Goal: Information Seeking & Learning: Find specific fact

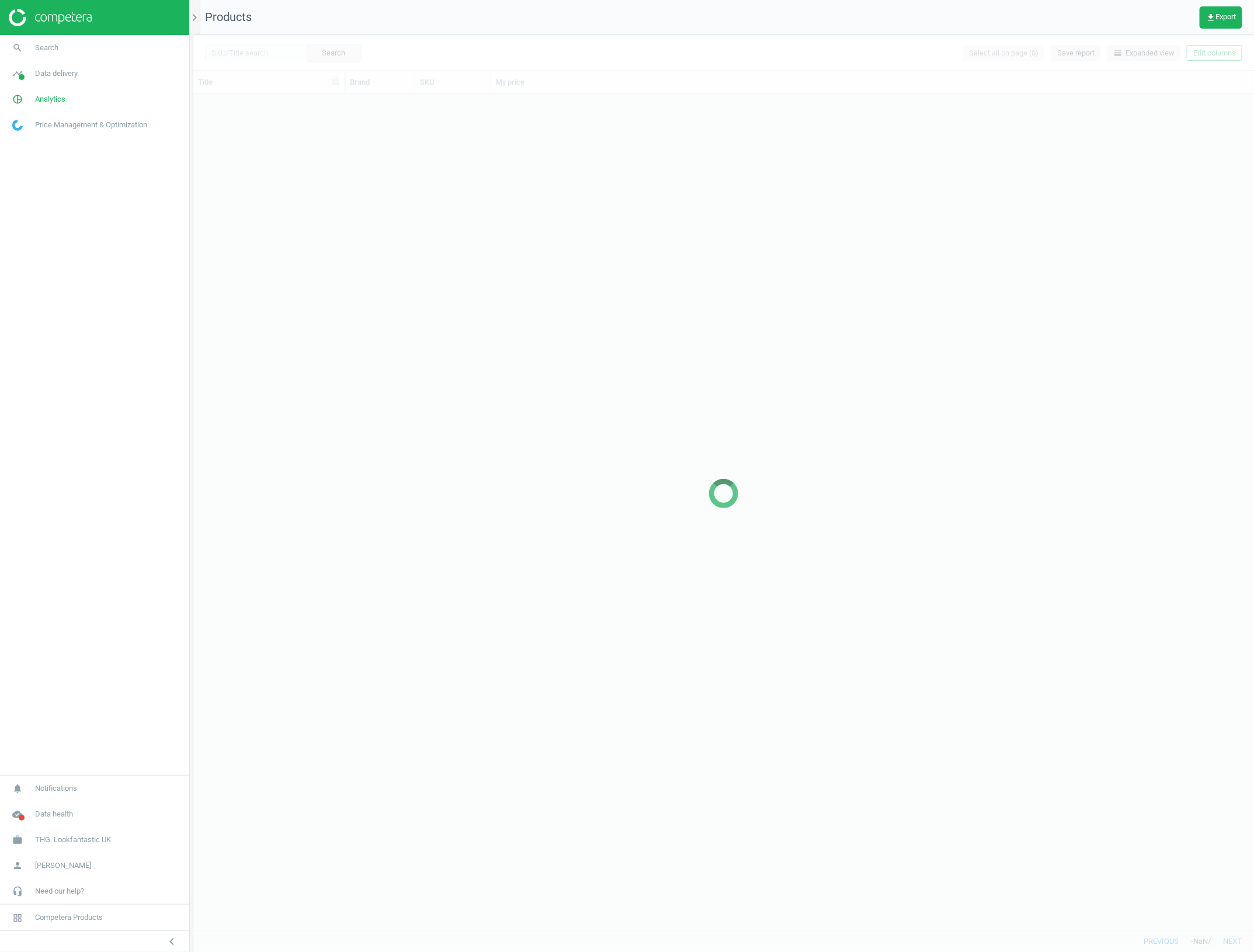
scroll to position [824, 1049]
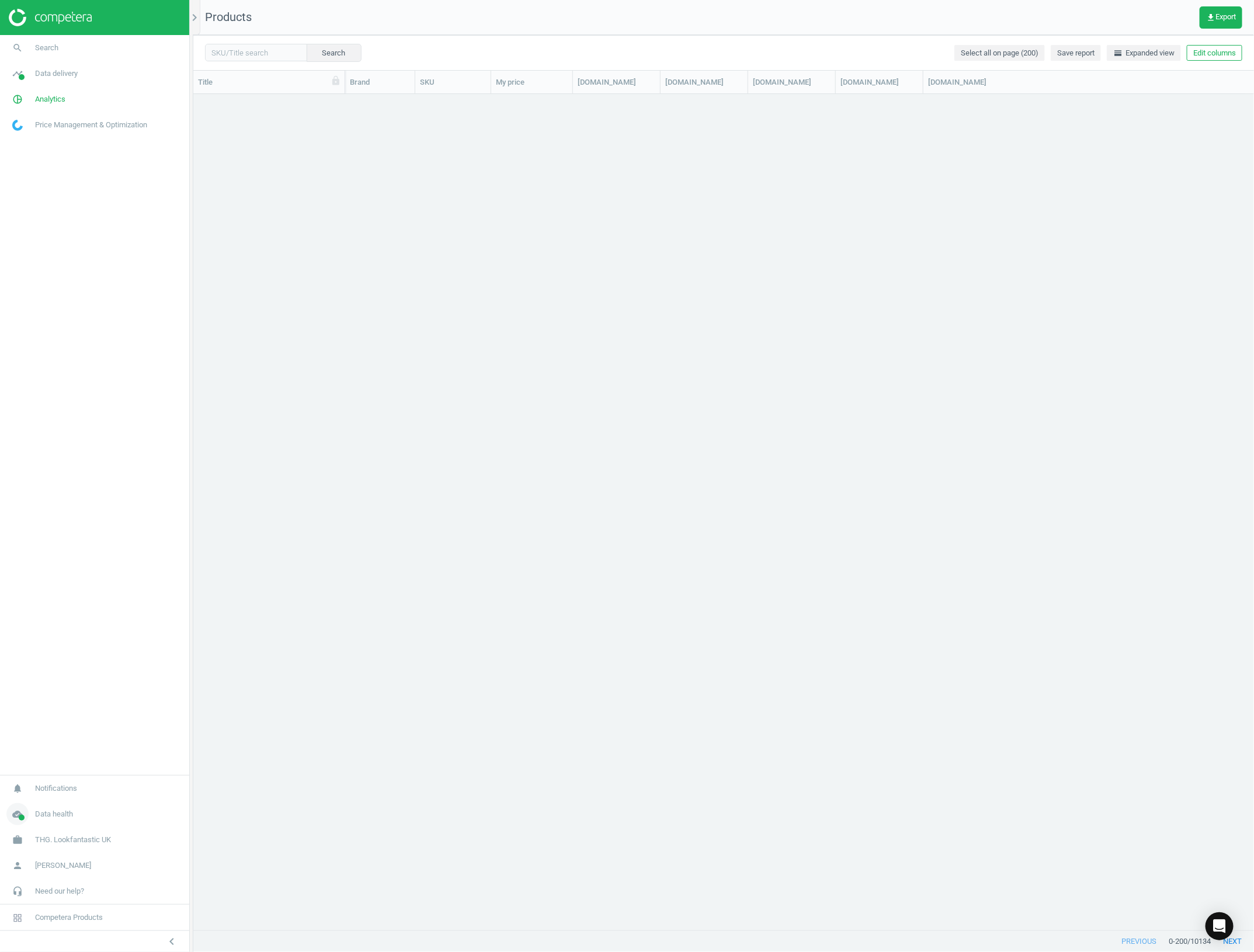
click at [75, 810] on link "cloud_done Data health" at bounding box center [94, 814] width 189 height 26
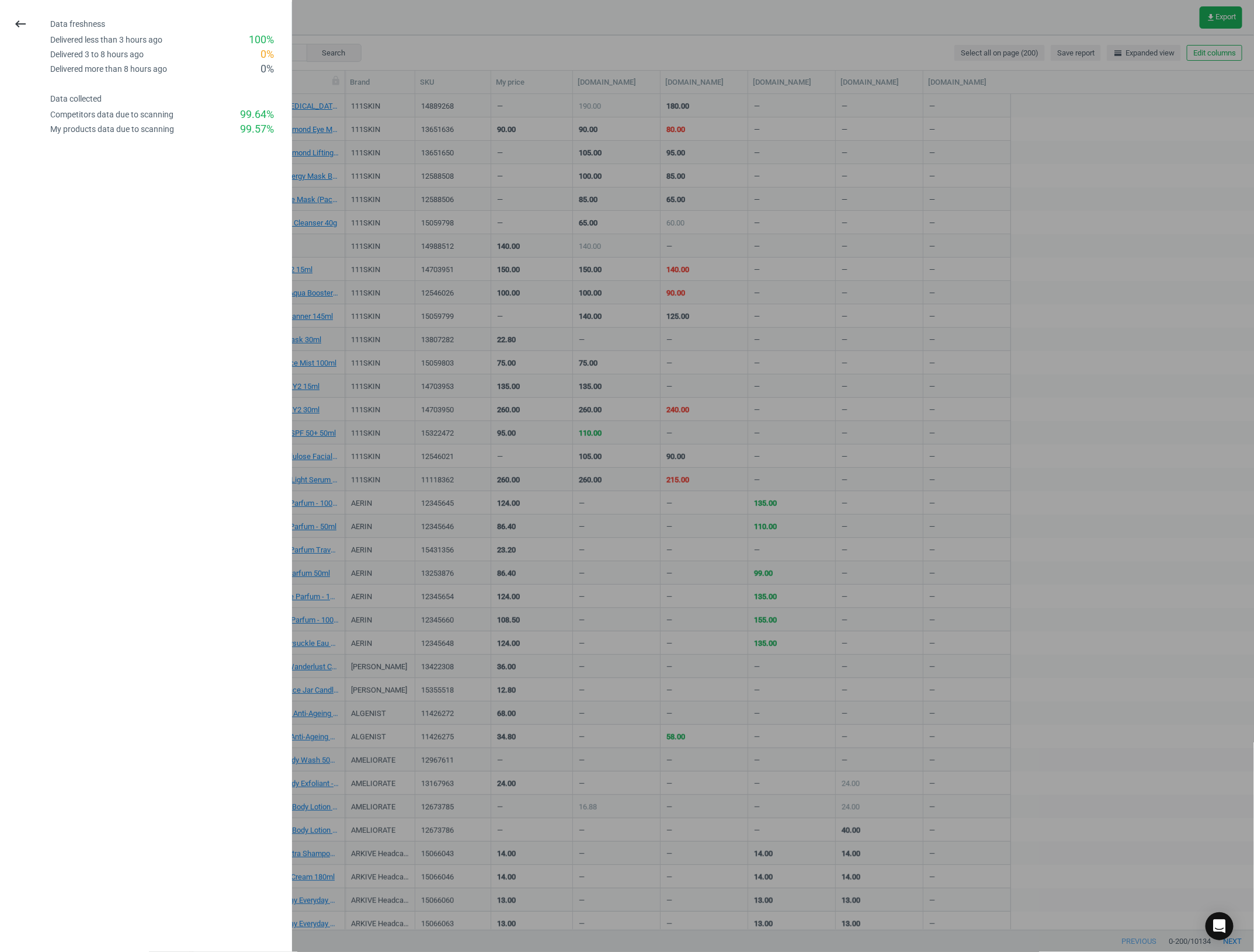
drag, startPoint x: 616, startPoint y: 102, endPoint x: 836, endPoint y: 290, distance: 289.4
click at [617, 101] on div at bounding box center [627, 476] width 1254 height 952
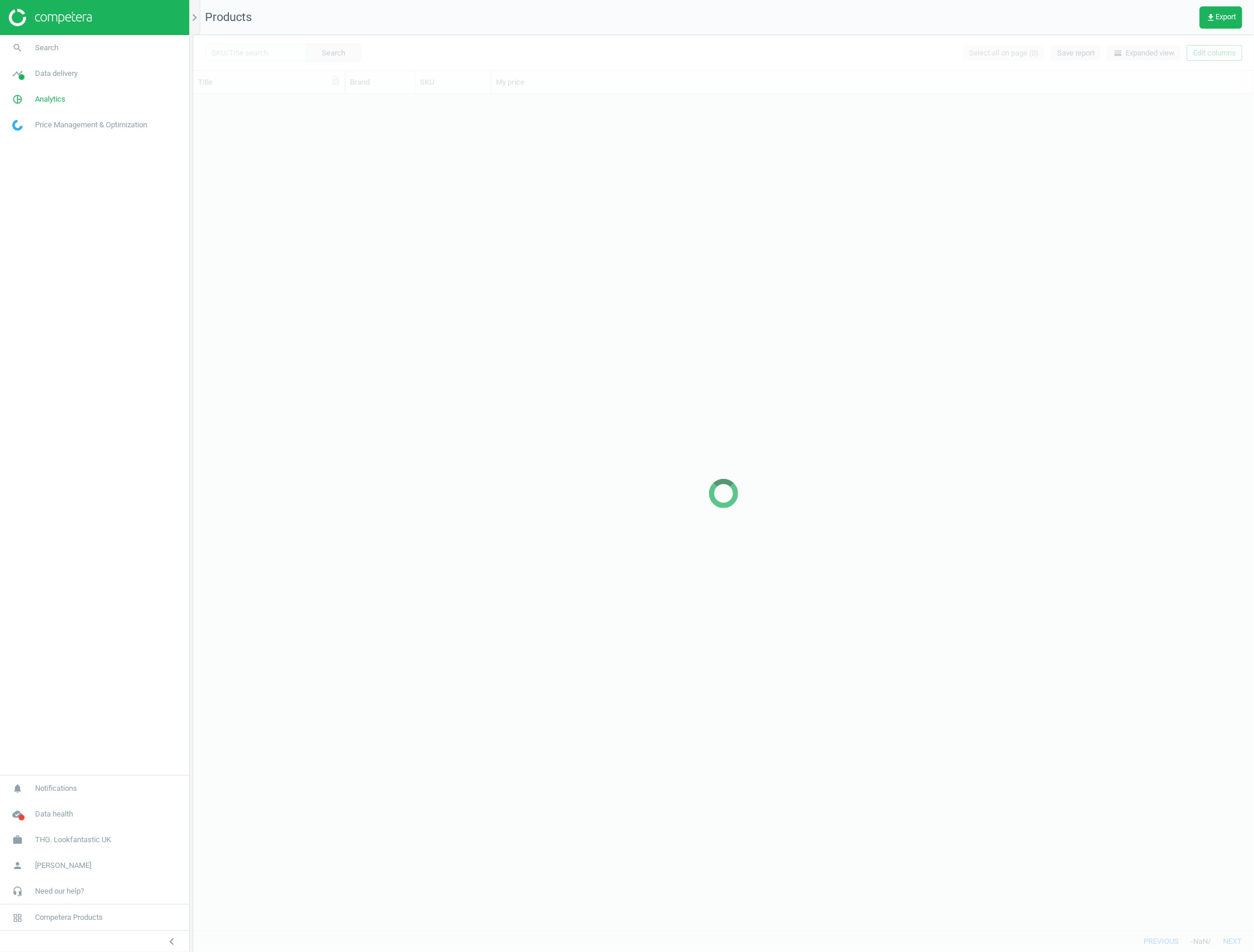
scroll to position [824, 1049]
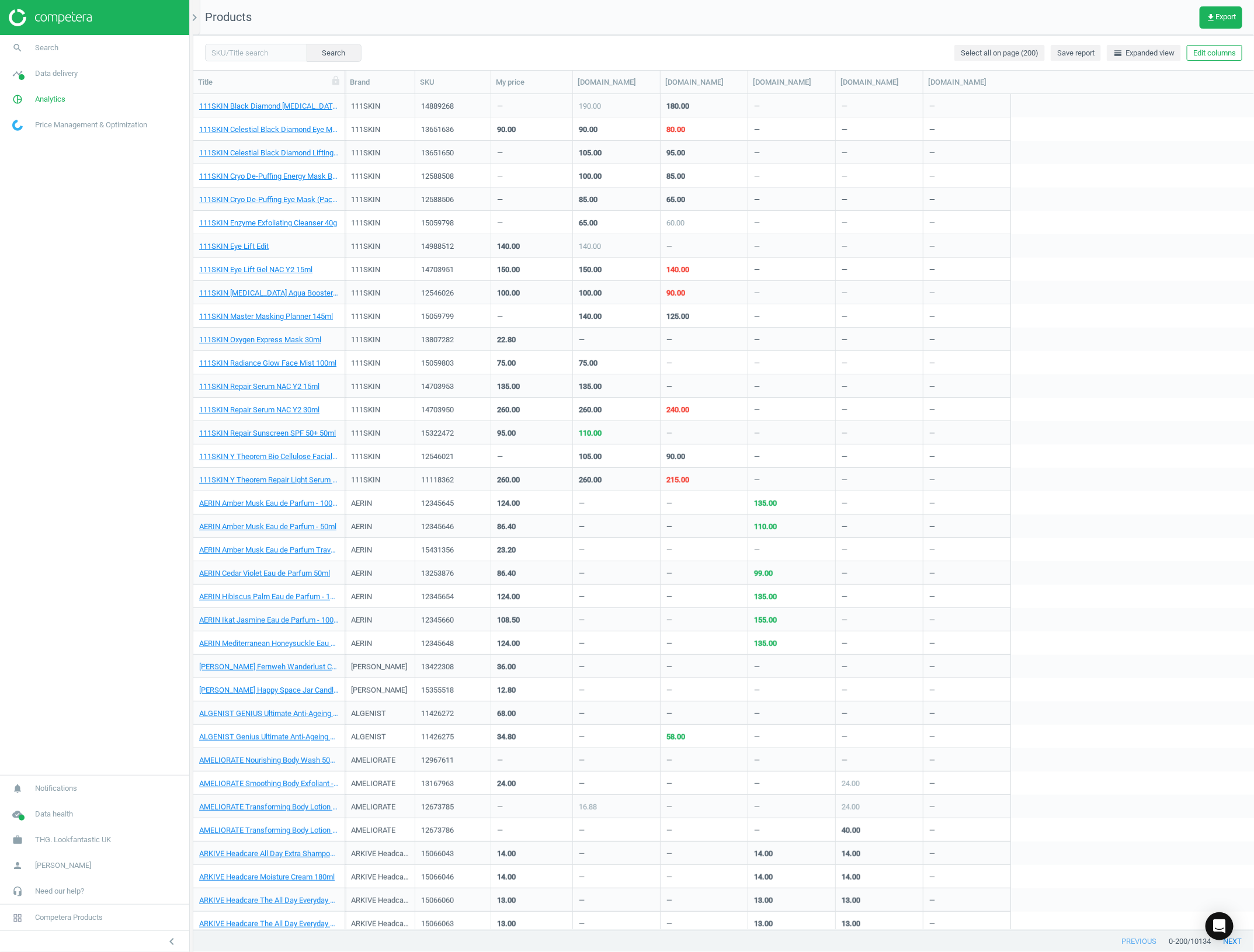
click at [24, 12] on img at bounding box center [51, 17] width 83 height 17
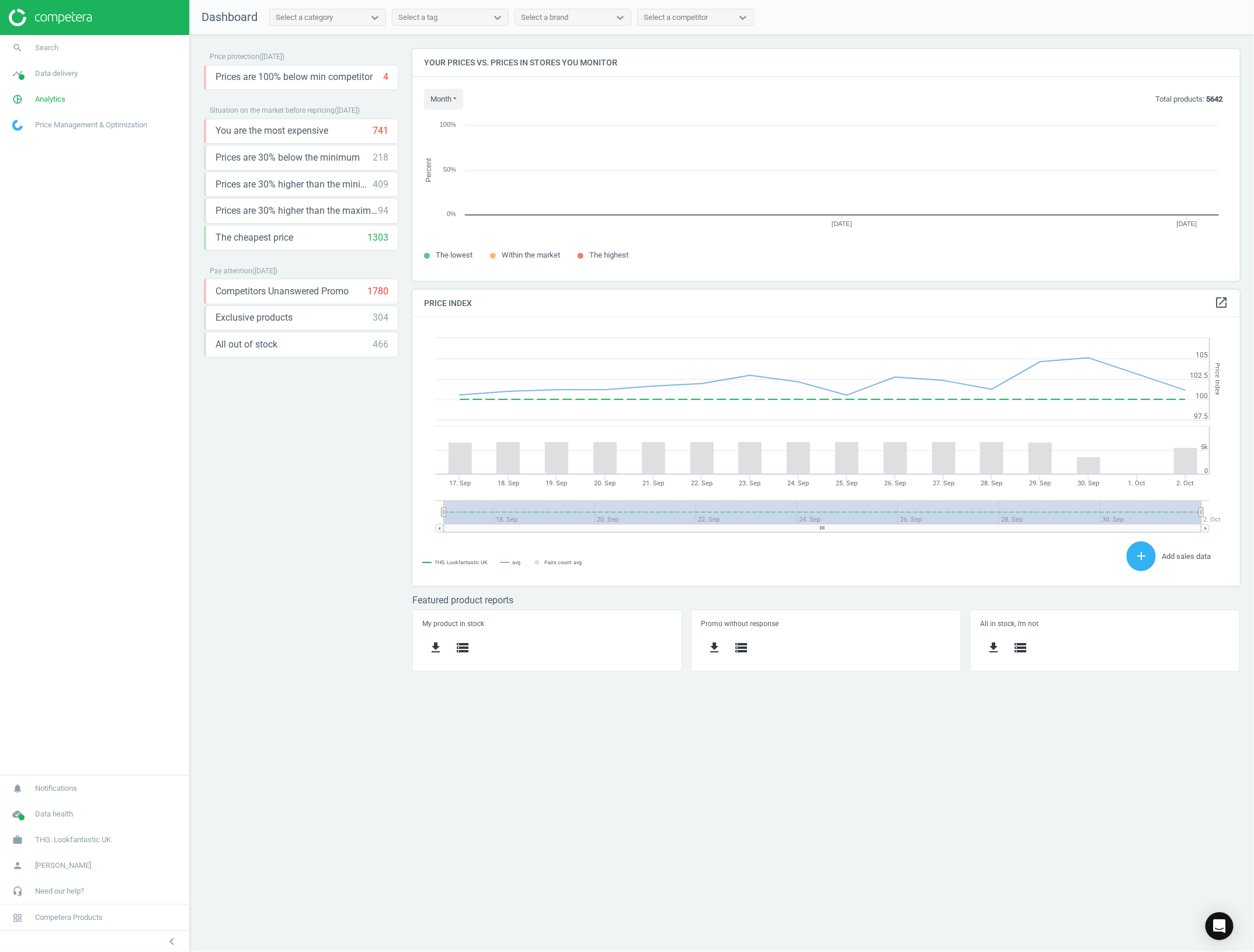
scroll to position [255, 850]
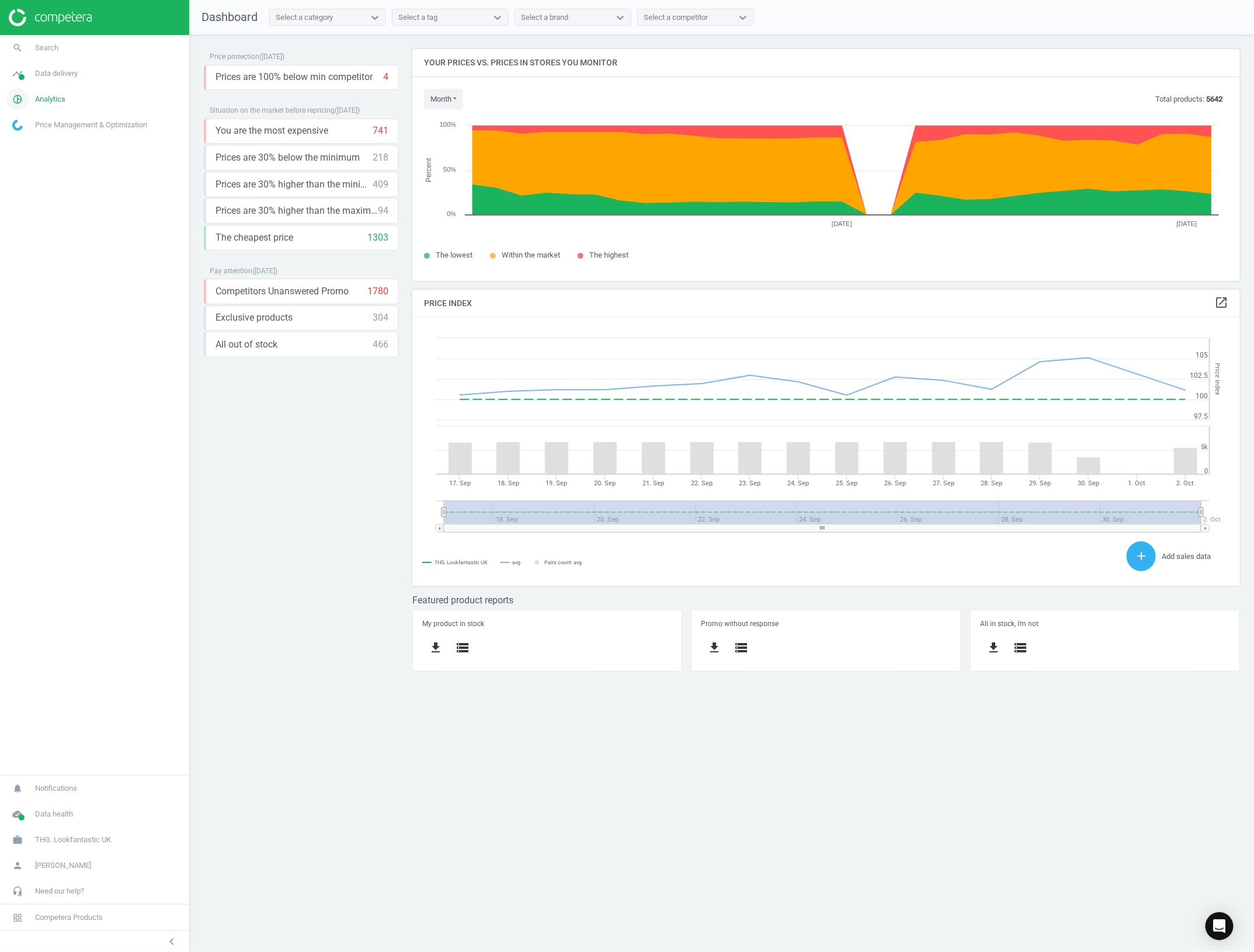
click at [92, 96] on link "pie_chart_outlined Analytics" at bounding box center [94, 99] width 189 height 26
click at [32, 142] on span "Products" at bounding box center [27, 142] width 28 height 9
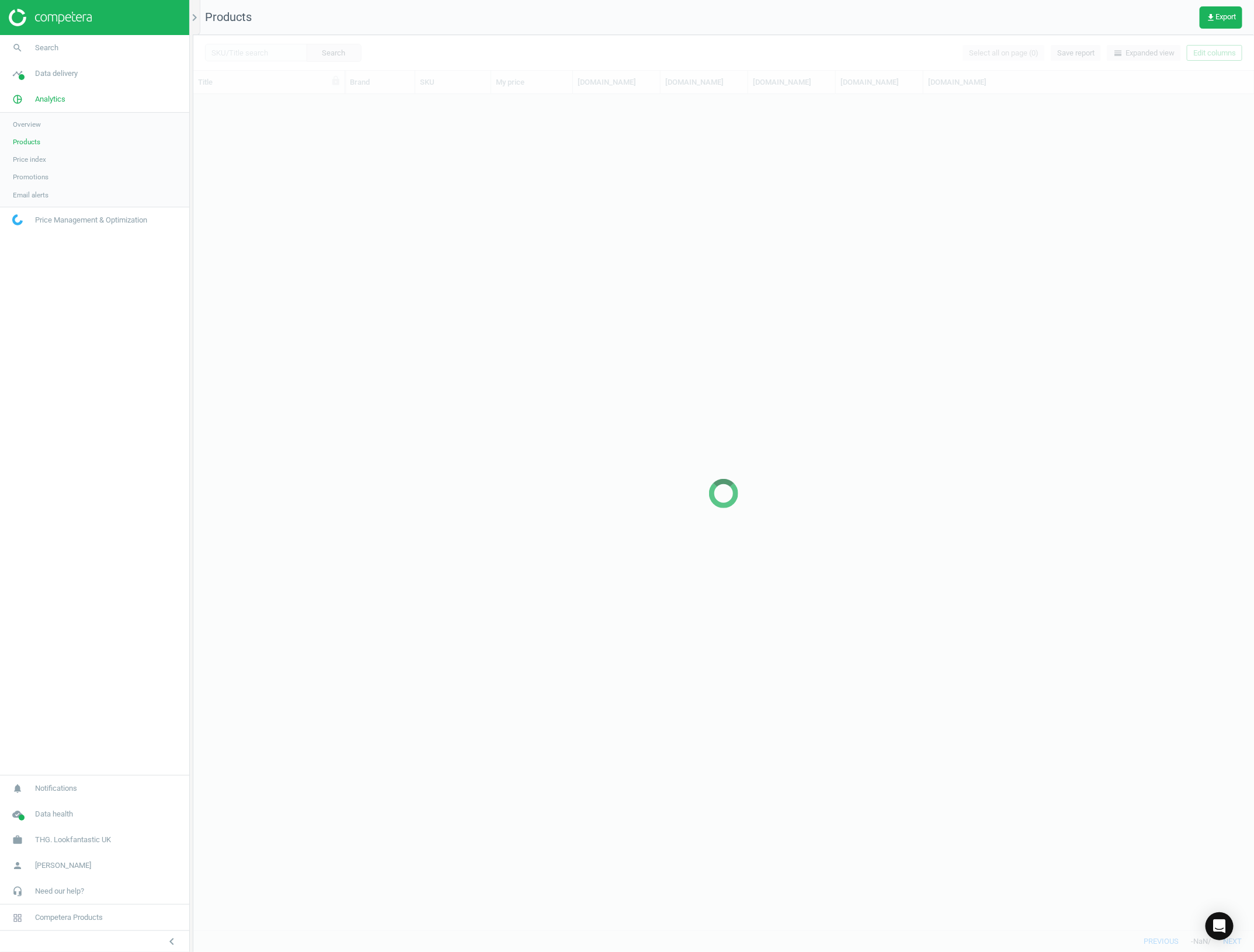
scroll to position [824, 1049]
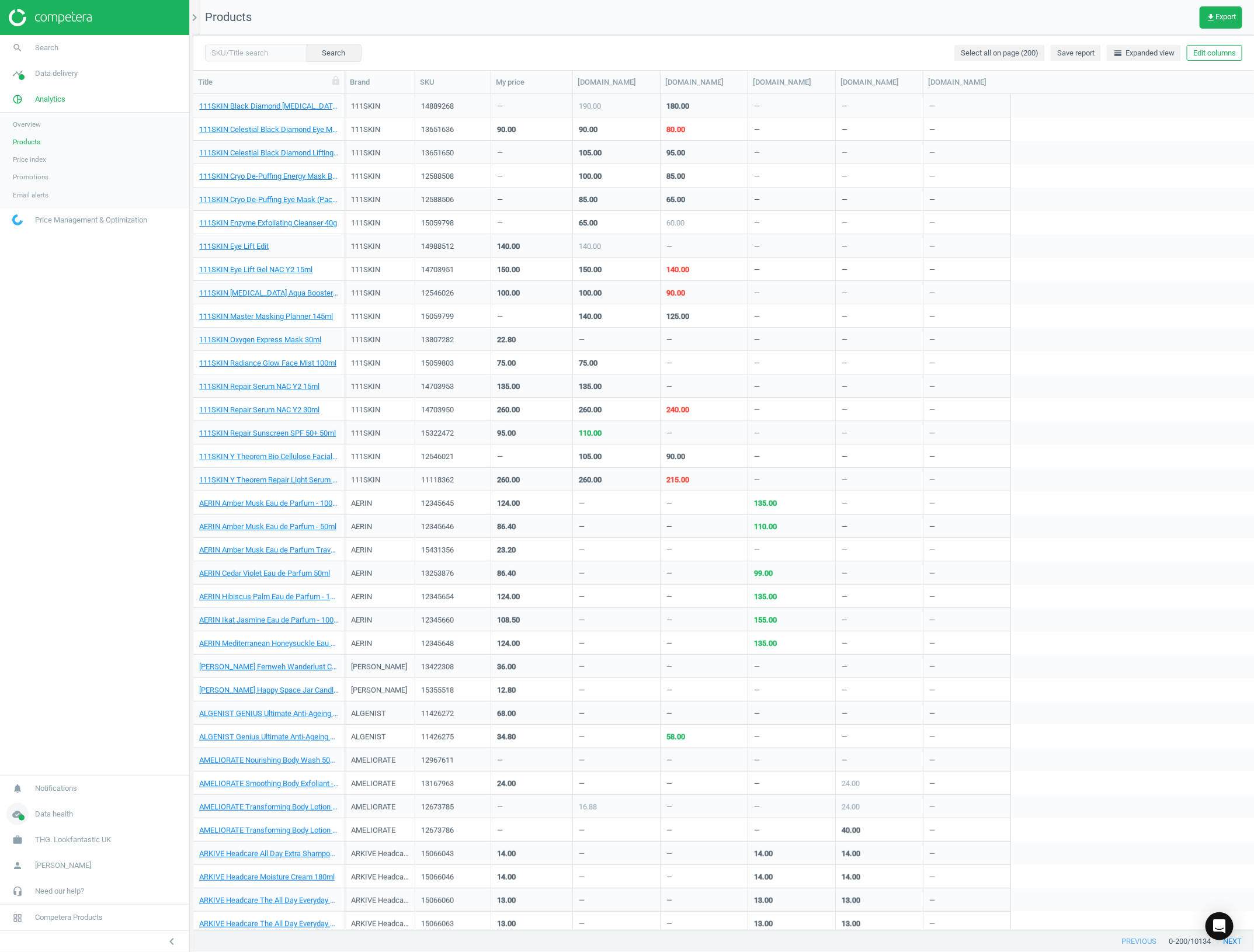
click at [61, 815] on span "Data health" at bounding box center [53, 814] width 38 height 10
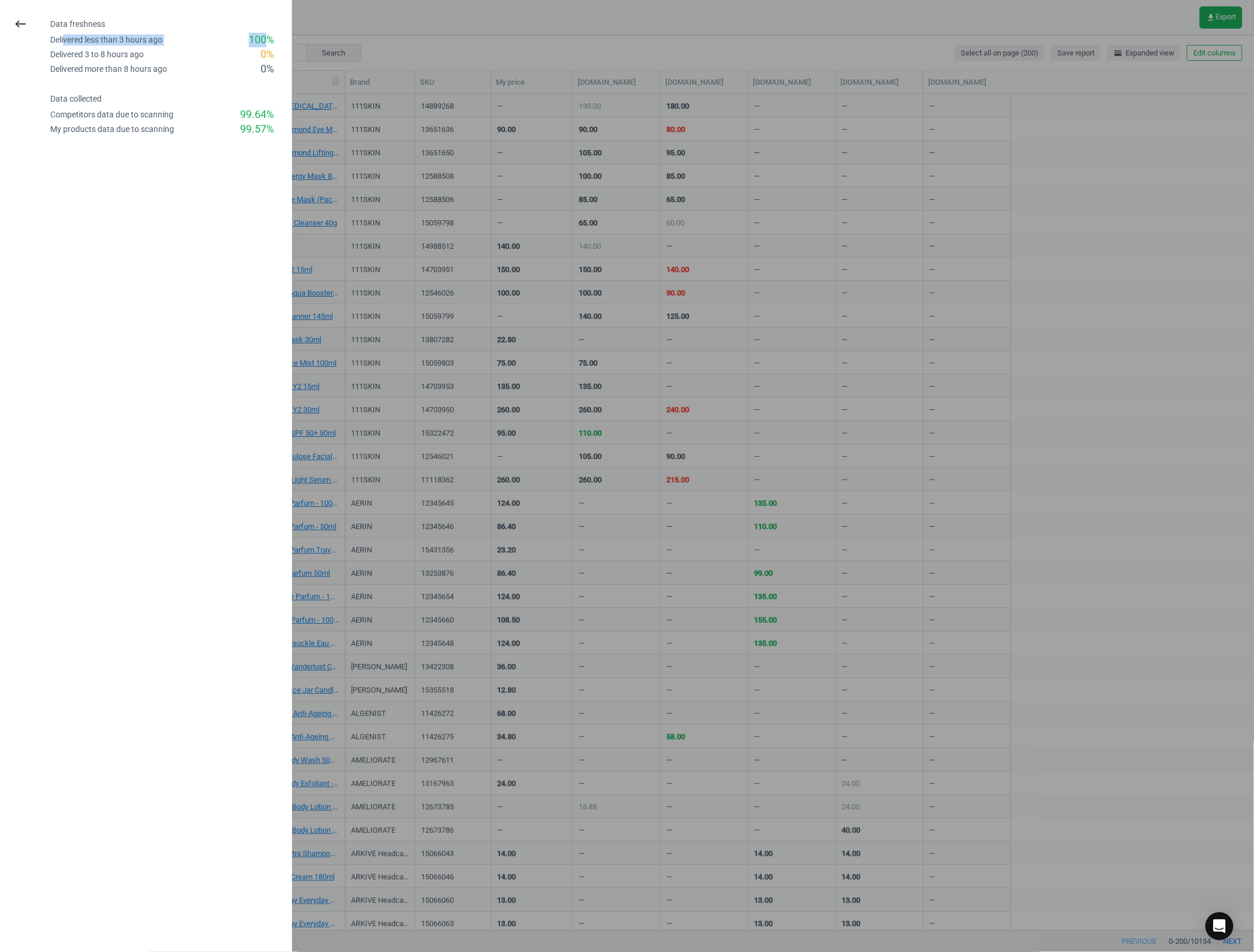
drag, startPoint x: 65, startPoint y: 39, endPoint x: 266, endPoint y: 33, distance: 201.1
click at [266, 33] on div "Delivered less than 3 hours ago 100 %" at bounding box center [171, 40] width 242 height 15
click at [123, 56] on div "Delivered 3 to 8 hours ago" at bounding box center [96, 55] width 94 height 11
drag, startPoint x: 275, startPoint y: 31, endPoint x: 116, endPoint y: 28, distance: 159.0
click at [116, 28] on div "Data freshness Delivered less than 3 hours ago 100 % Delivered 3 to 8 hours ago…" at bounding box center [171, 48] width 242 height 57
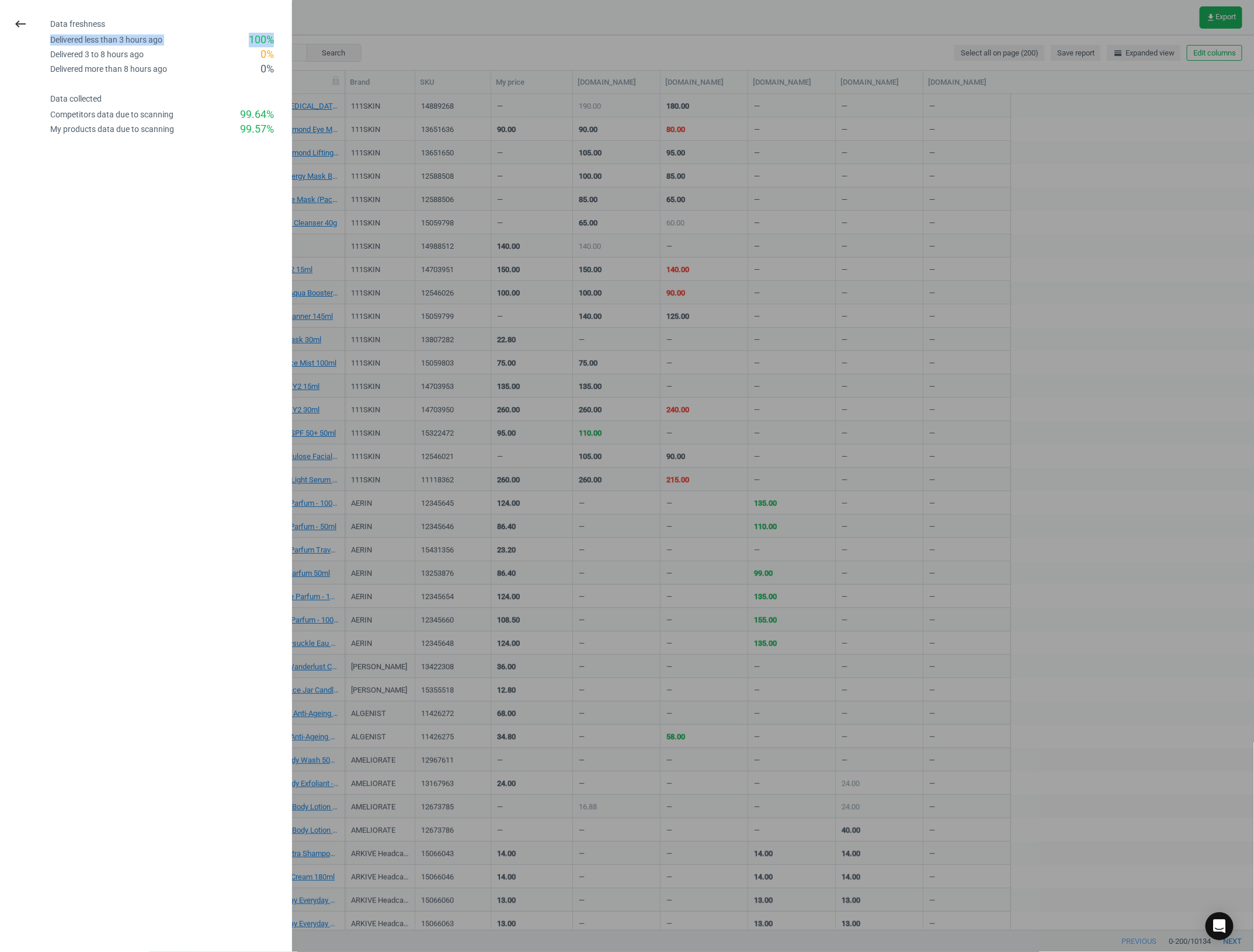
click at [98, 44] on div "Delivered less than 3 hours ago" at bounding box center [106, 40] width 112 height 11
click at [244, 31] on div "Data freshness Delivered less than 3 hours ago 100 % Delivered 3 to 8 hours ago…" at bounding box center [171, 48] width 242 height 57
drag, startPoint x: 123, startPoint y: 42, endPoint x: 251, endPoint y: 39, distance: 128.0
click at [256, 39] on div "Delivered less than 3 hours ago 100 %" at bounding box center [171, 40] width 242 height 15
click at [198, 60] on div "Delivered 3 to 8 hours ago 0 %" at bounding box center [171, 54] width 242 height 15
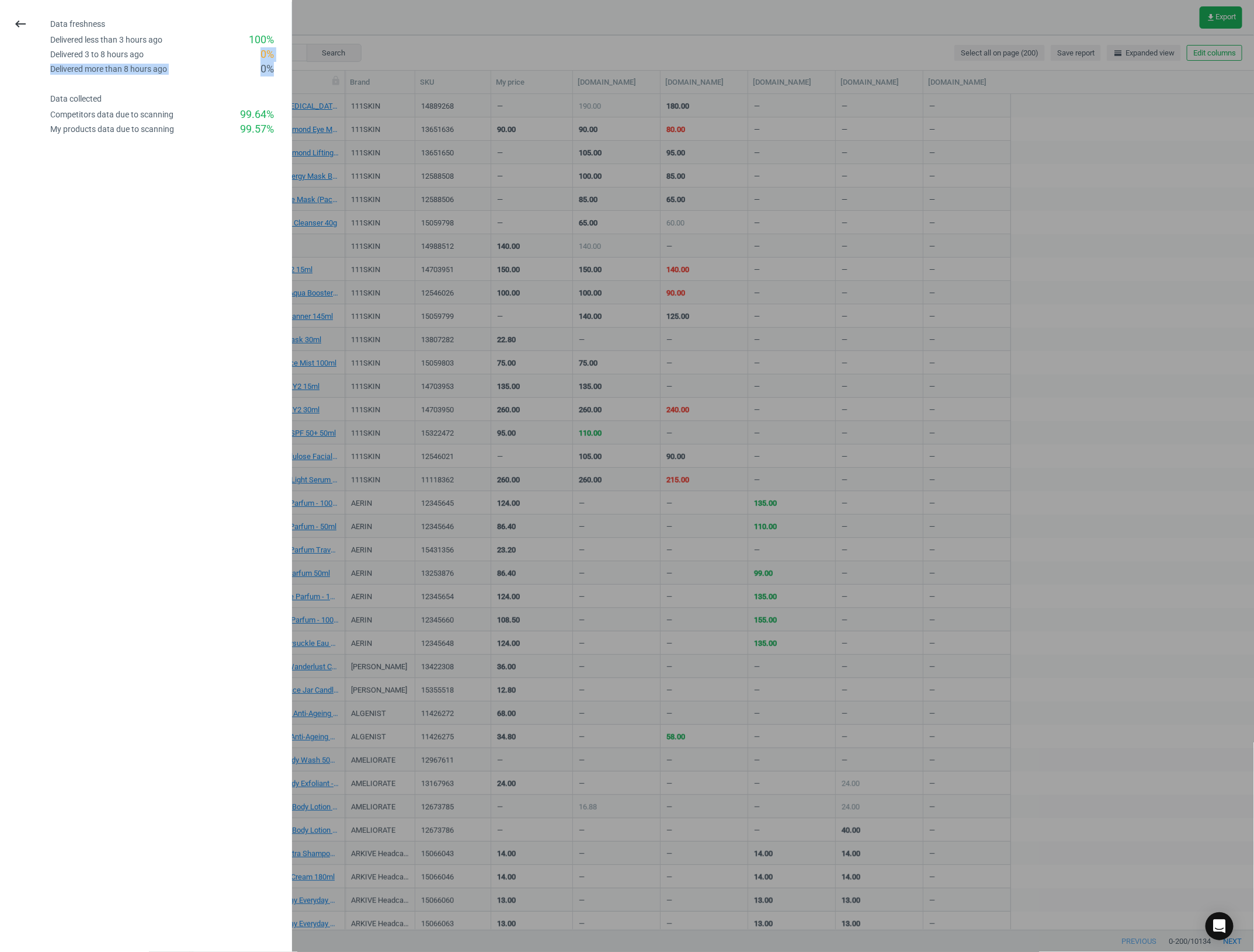
drag, startPoint x: 254, startPoint y: 56, endPoint x: 276, endPoint y: 65, distance: 23.8
click at [276, 65] on div "Data freshness Delivered less than 3 hours ago 100 % Delivered 3 to 8 hours ago…" at bounding box center [171, 48] width 242 height 57
click at [261, 65] on div "0 %" at bounding box center [266, 69] width 13 height 15
drag, startPoint x: 244, startPoint y: 45, endPoint x: 264, endPoint y: 41, distance: 20.4
click at [264, 41] on div "Delivered less than 3 hours ago 100 %" at bounding box center [171, 40] width 242 height 15
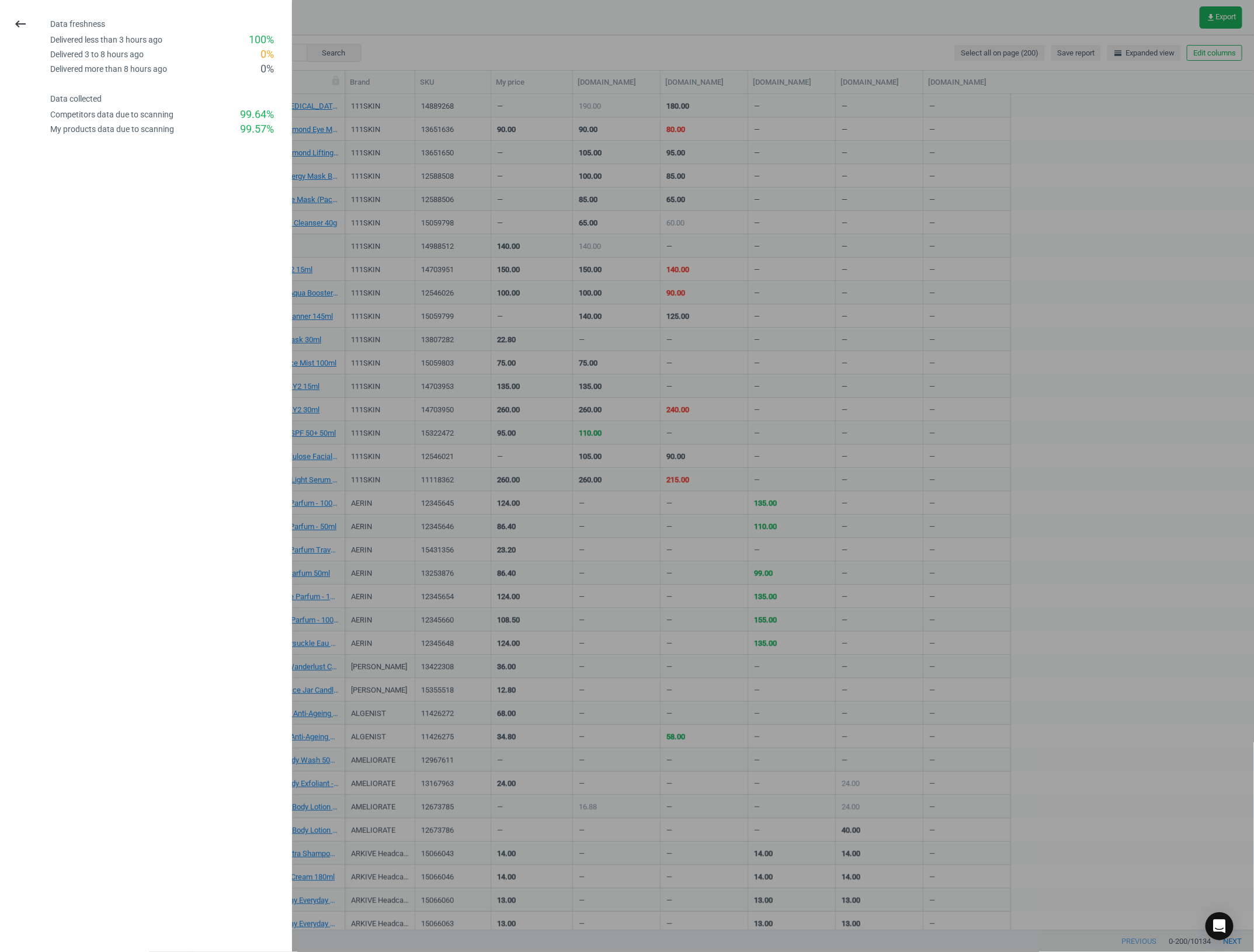
drag, startPoint x: 414, startPoint y: 47, endPoint x: 398, endPoint y: 54, distance: 17.5
click at [412, 51] on div at bounding box center [627, 476] width 1254 height 952
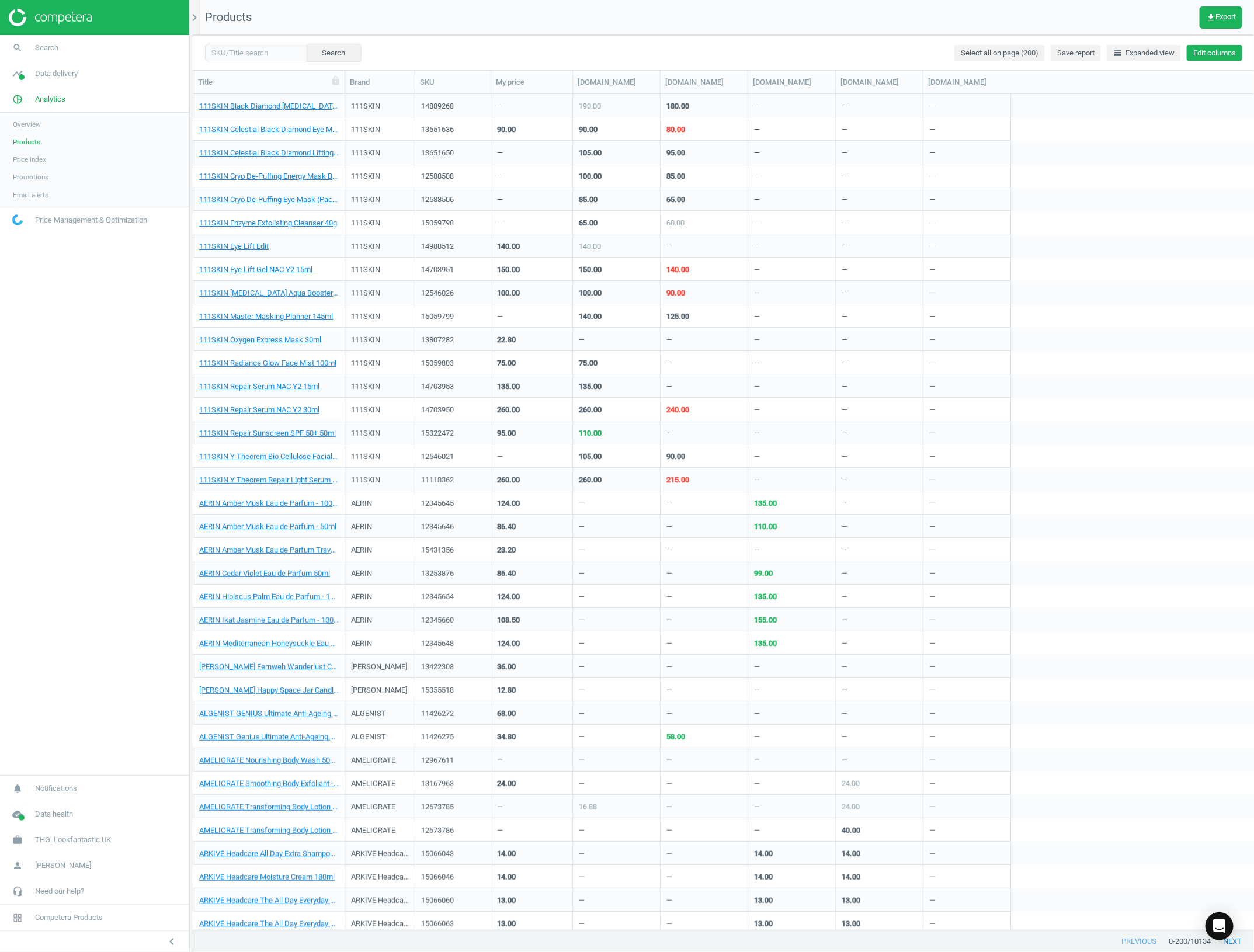
drag, startPoint x: 1200, startPoint y: 51, endPoint x: 1201, endPoint y: 41, distance: 10.0
click at [1201, 47] on button "Edit columns" at bounding box center [1214, 53] width 56 height 17
click at [1137, 264] on div "Custom fields" at bounding box center [1126, 267] width 47 height 10
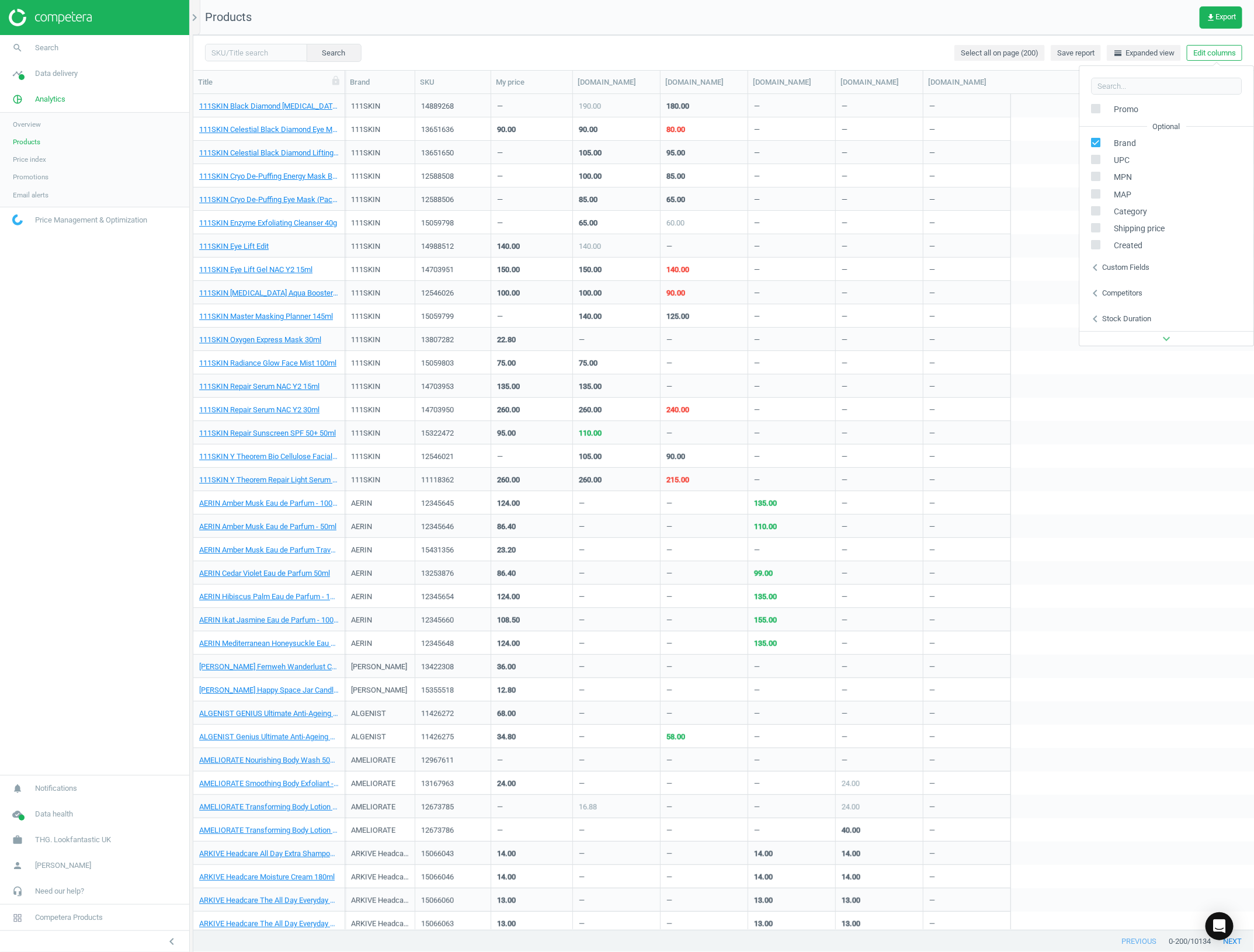
click at [1137, 298] on div "Competitors" at bounding box center [1123, 293] width 40 height 10
click at [1142, 309] on div "chevron_left Stock duration" at bounding box center [1167, 318] width 174 height 26
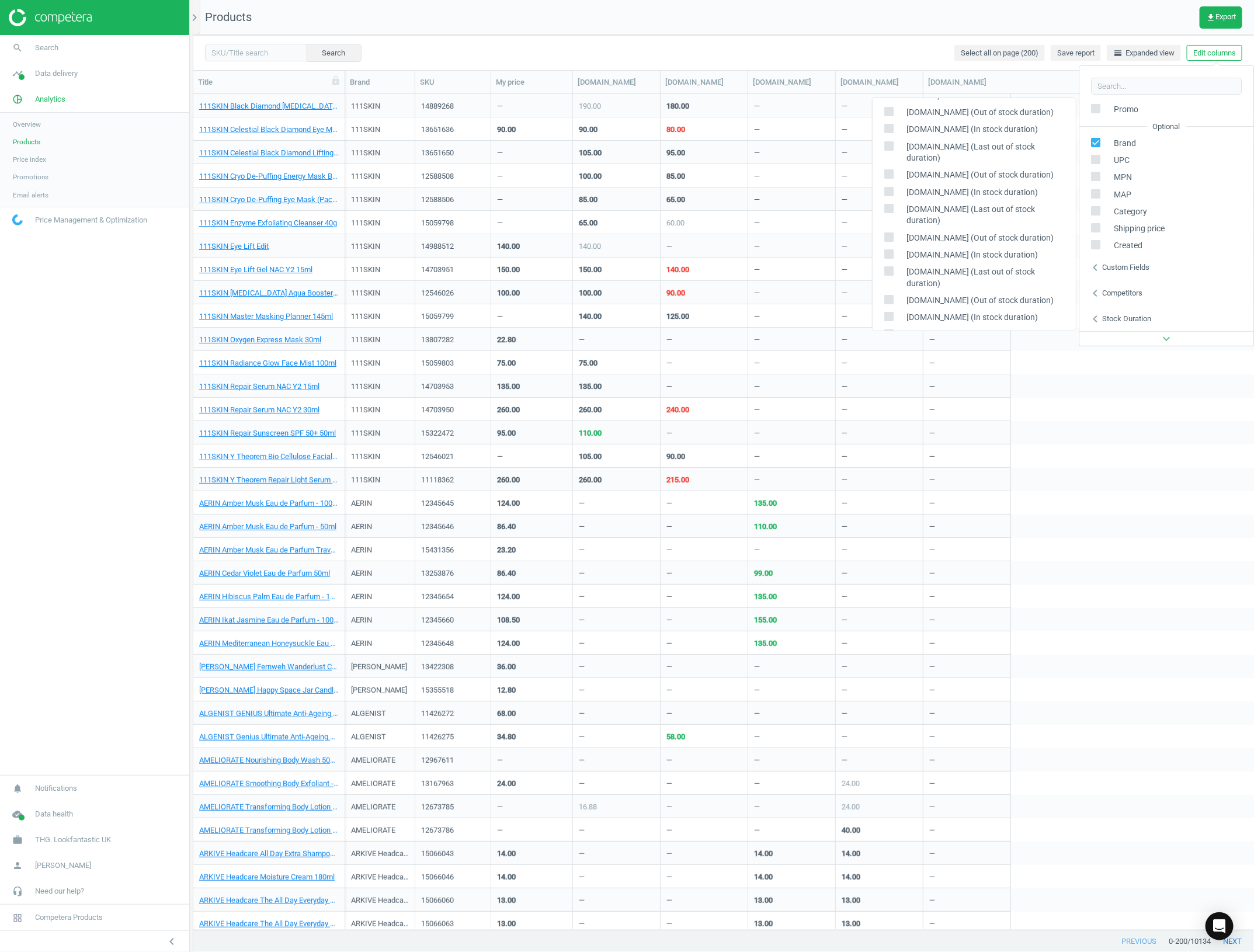
scroll to position [94, 0]
drag, startPoint x: 79, startPoint y: 600, endPoint x: 293, endPoint y: 508, distance: 232.9
click at [88, 597] on nav "search Search timeline Data delivery Overview Matches dashboard Matches Rematch…" at bounding box center [94, 405] width 189 height 740
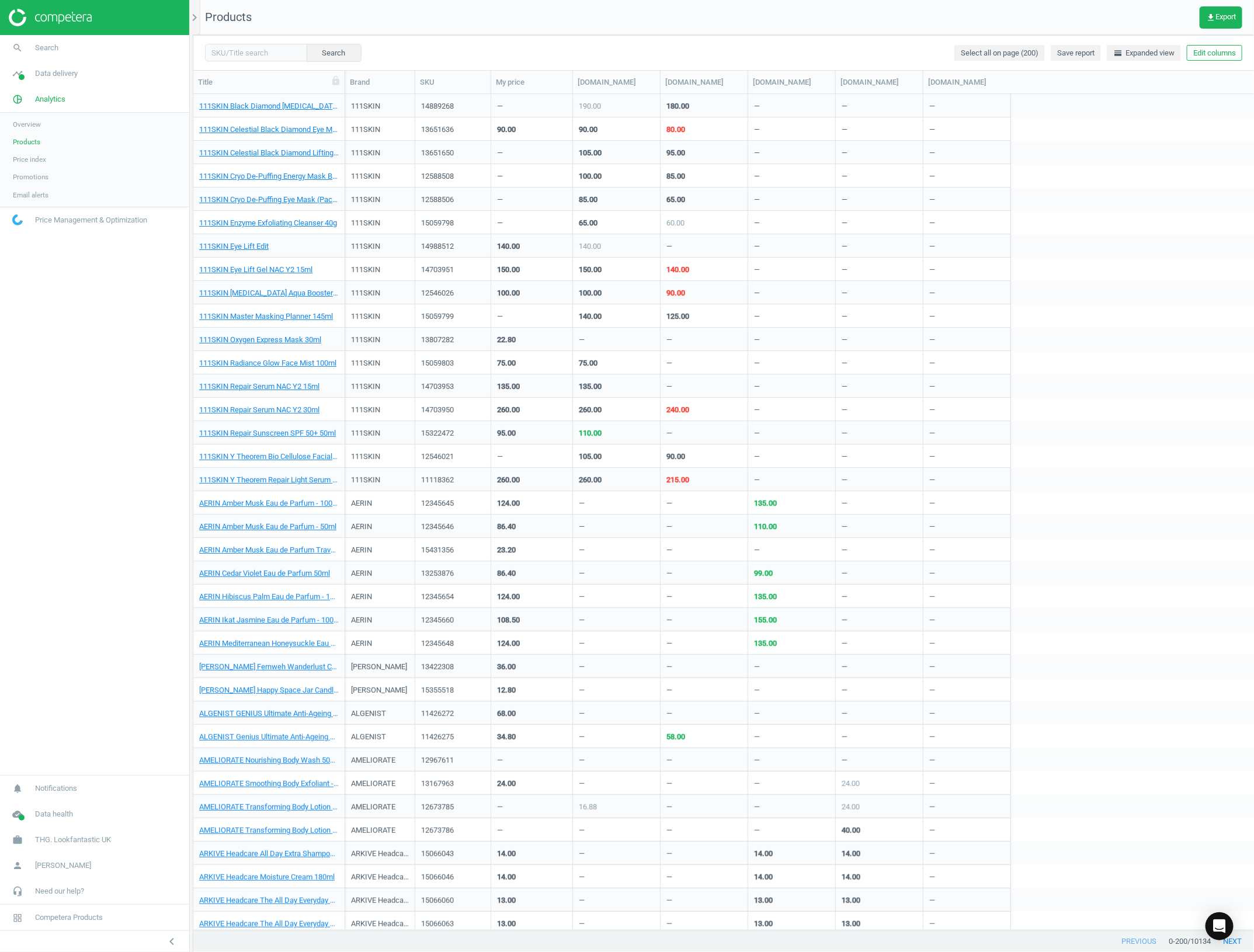
click at [1239, 5] on nav "Products get_app Export" at bounding box center [724, 17] width 1060 height 35
click at [1237, 13] on button "get_app Export" at bounding box center [1221, 17] width 42 height 22
click at [1153, 110] on button "insert_drive_file Extended report (CSV)" at bounding box center [1139, 111] width 203 height 22
click at [281, 56] on input "text" at bounding box center [255, 52] width 102 height 17
type input "the ordinary glycolic acid"
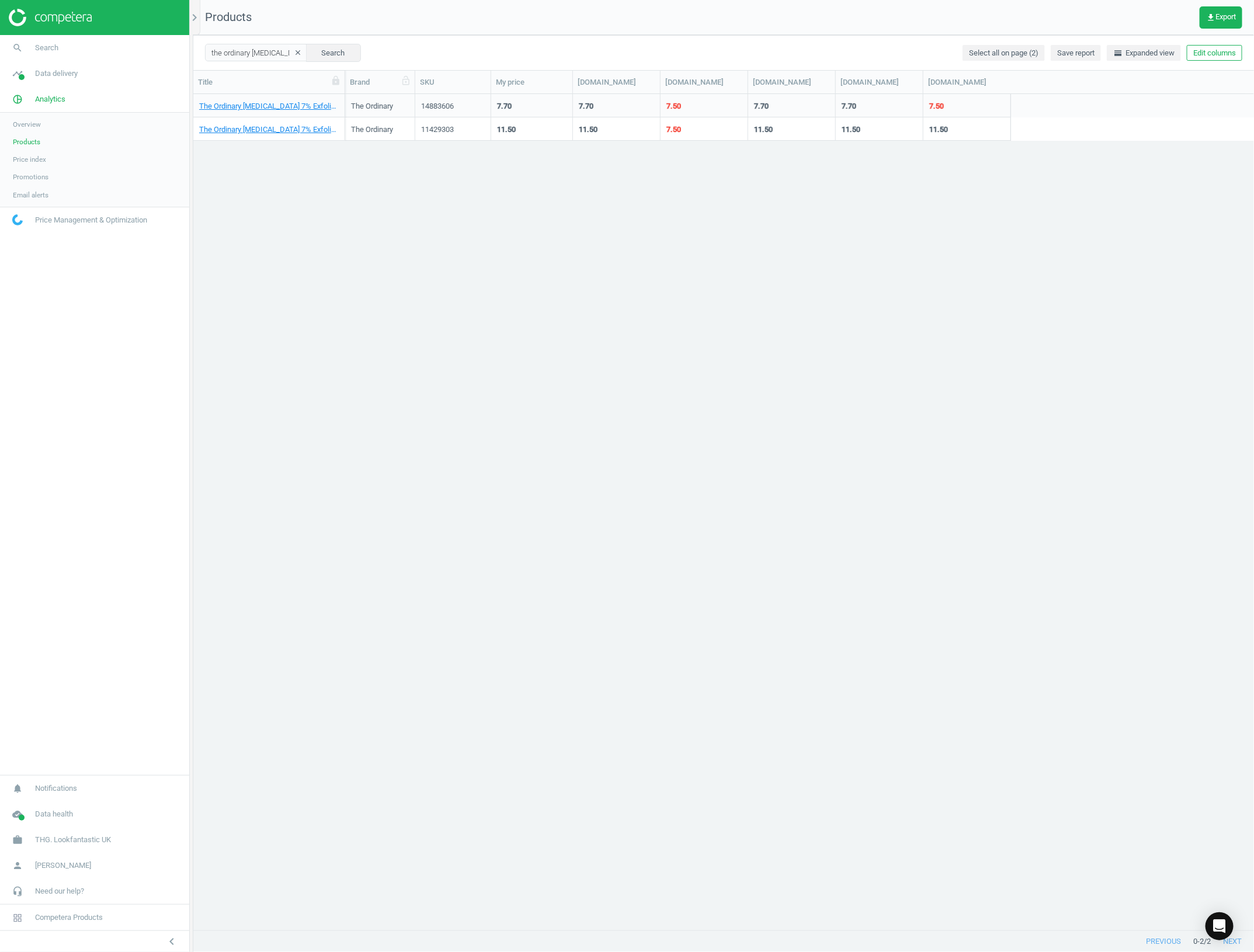
click at [352, 80] on div "Brand" at bounding box center [380, 82] width 60 height 10
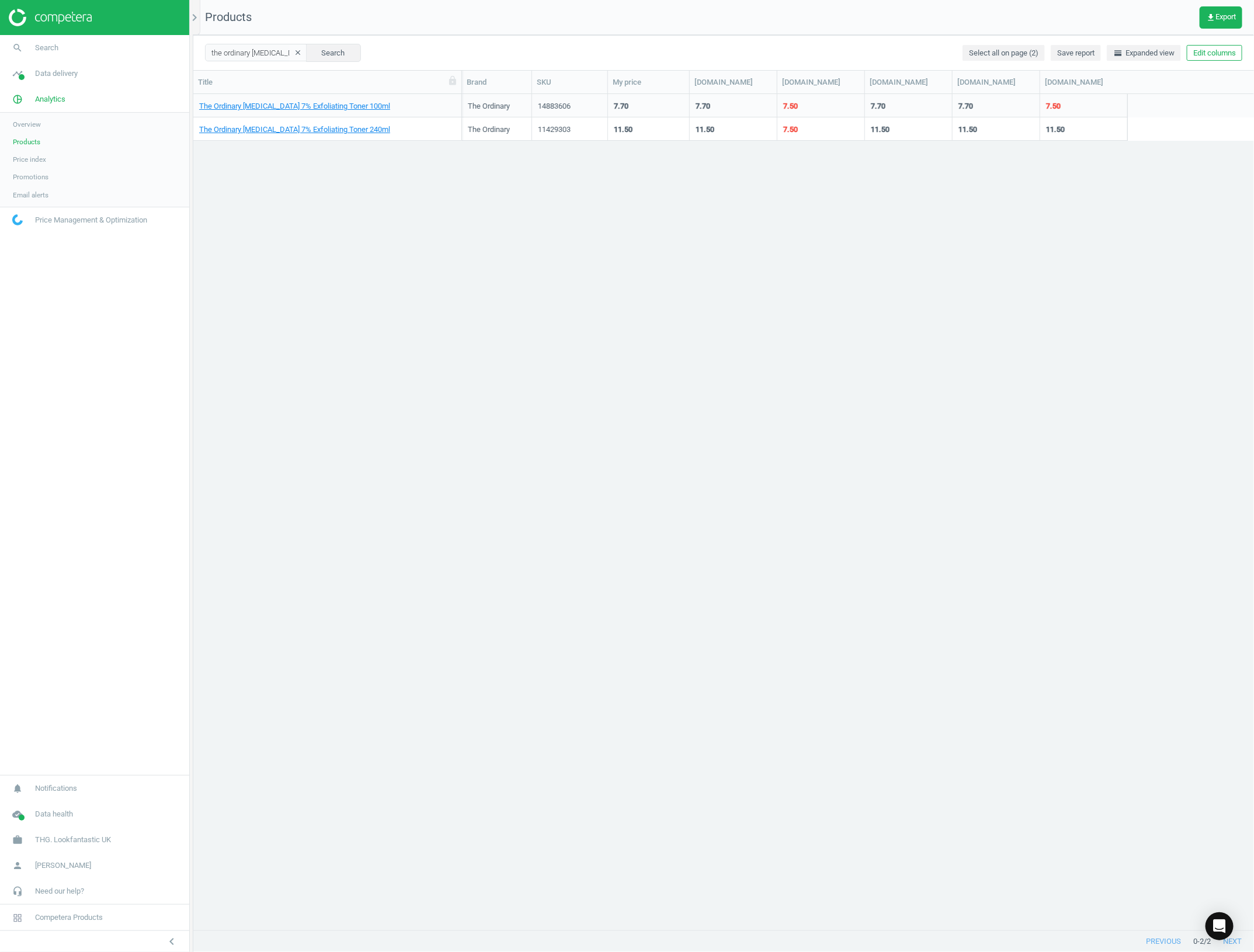
drag, startPoint x: 345, startPoint y: 80, endPoint x: 498, endPoint y: 109, distance: 155.7
click at [515, 94] on div "Title Brand SKU My price spacenk.com sephora.co.uk johnlewis.com boots.com beau…" at bounding box center [724, 501] width 1060 height 860
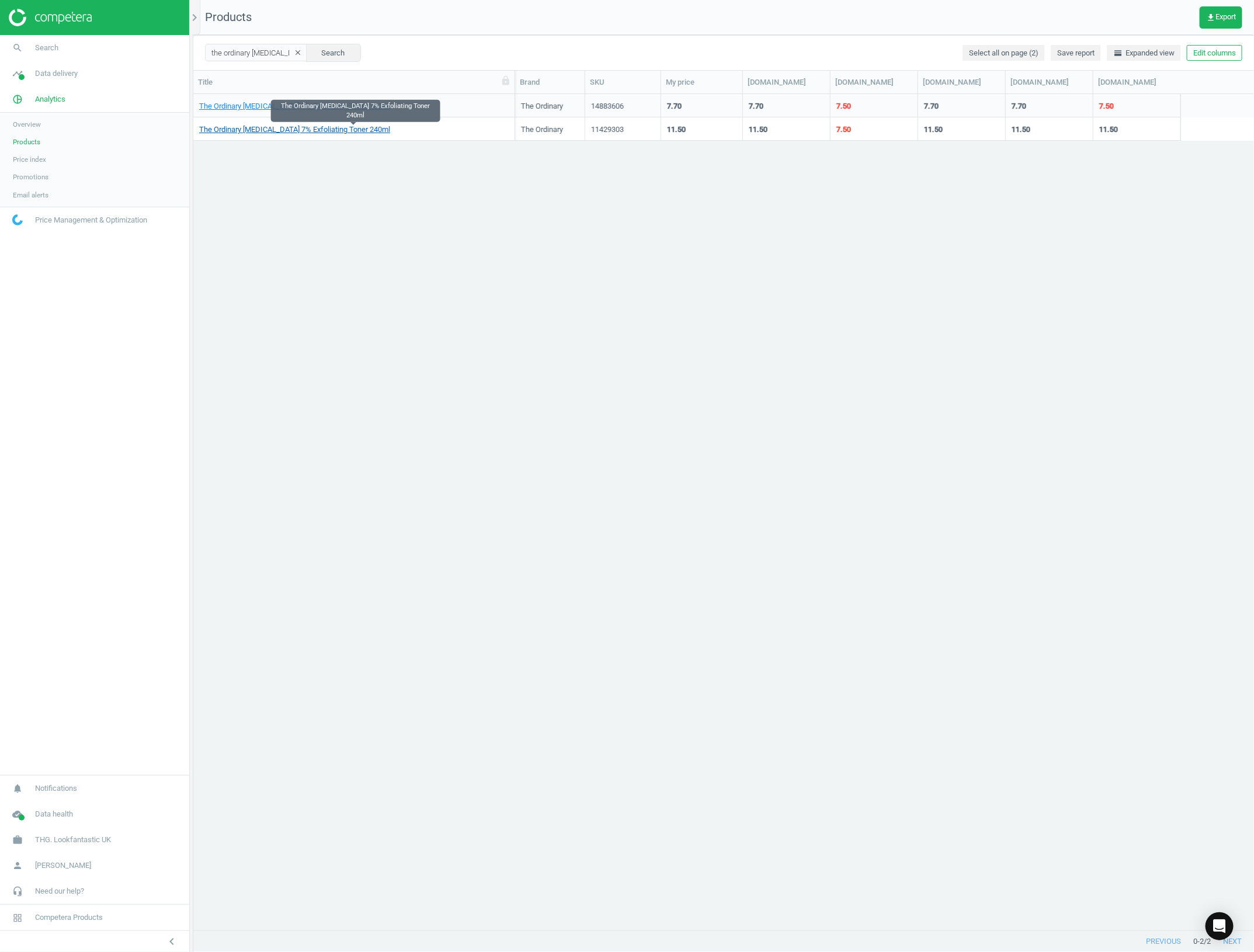
click at [354, 128] on link "The Ordinary Glycolic Acid 7% Exfoliating Toner 240ml" at bounding box center [294, 129] width 191 height 10
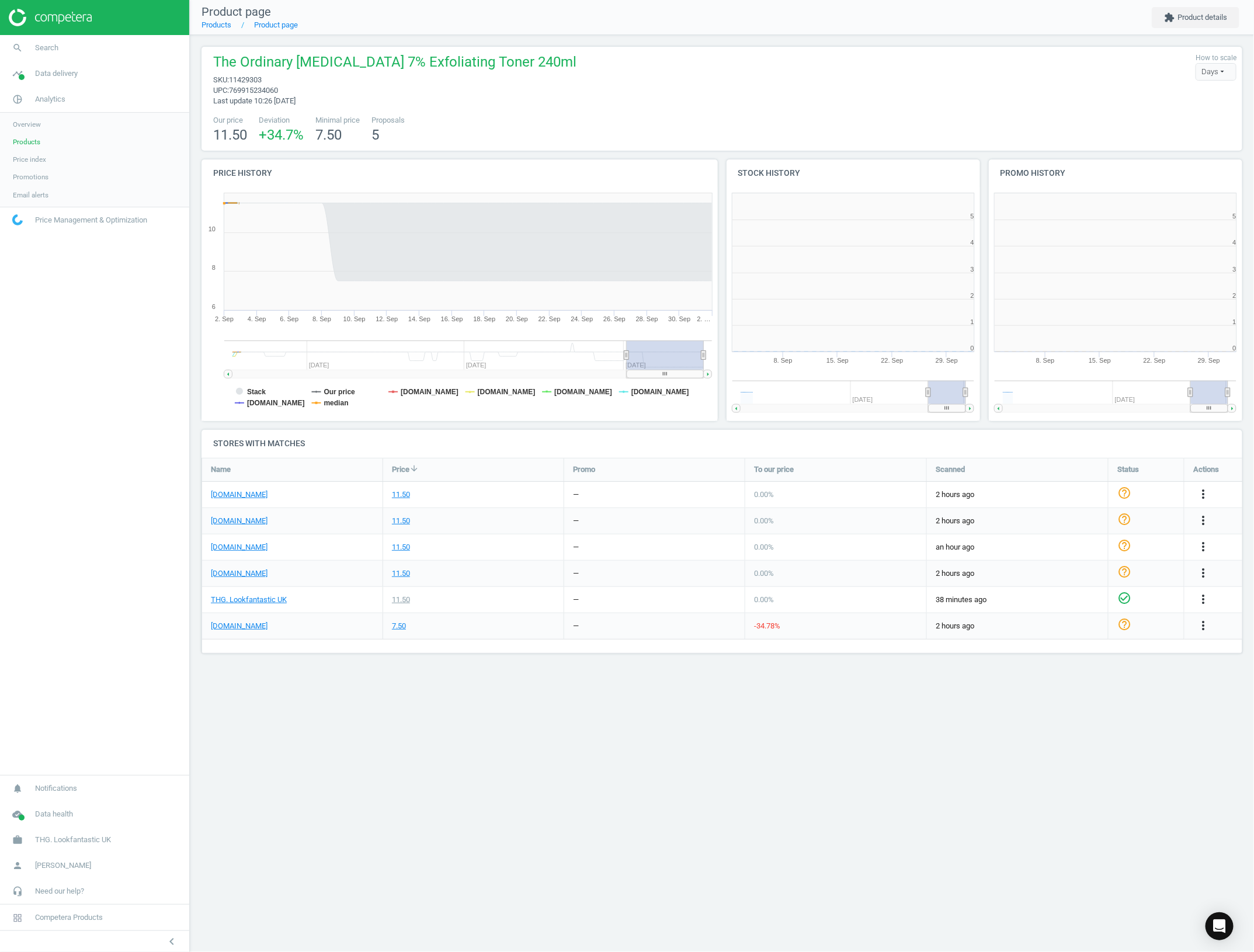
scroll to position [256, 276]
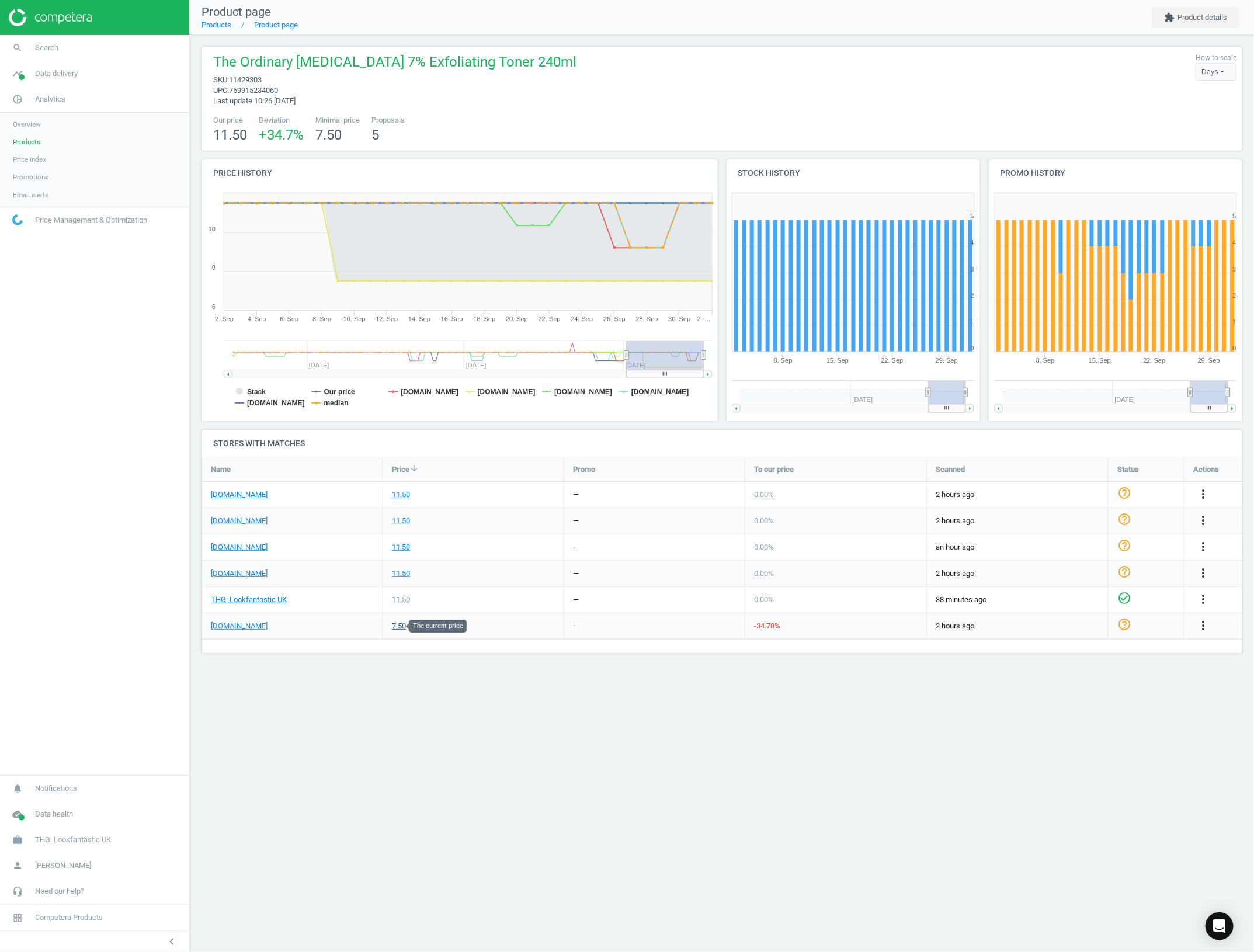
click at [398, 628] on div "7.50" at bounding box center [399, 626] width 14 height 10
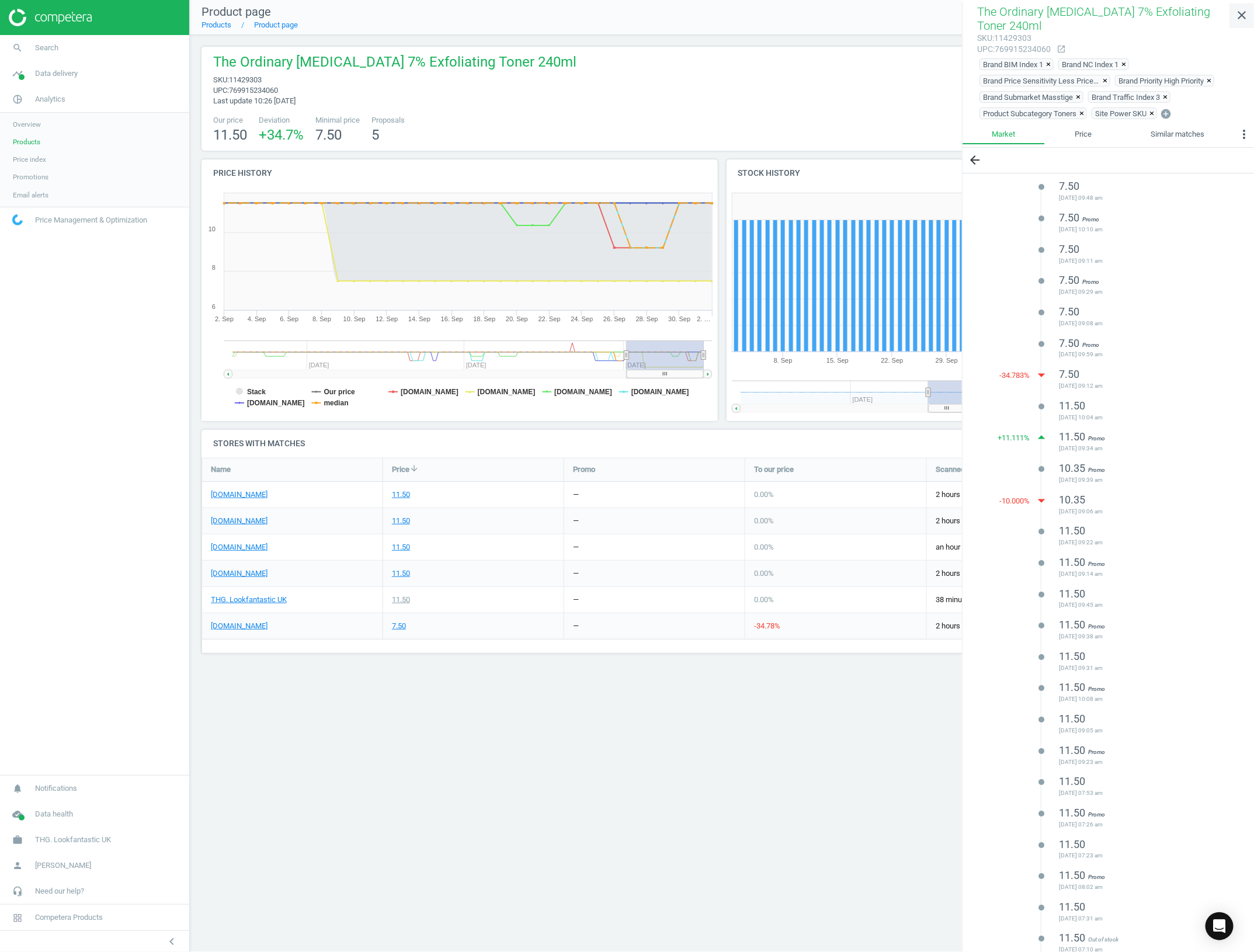
click at [1247, 10] on icon "close" at bounding box center [1242, 15] width 14 height 14
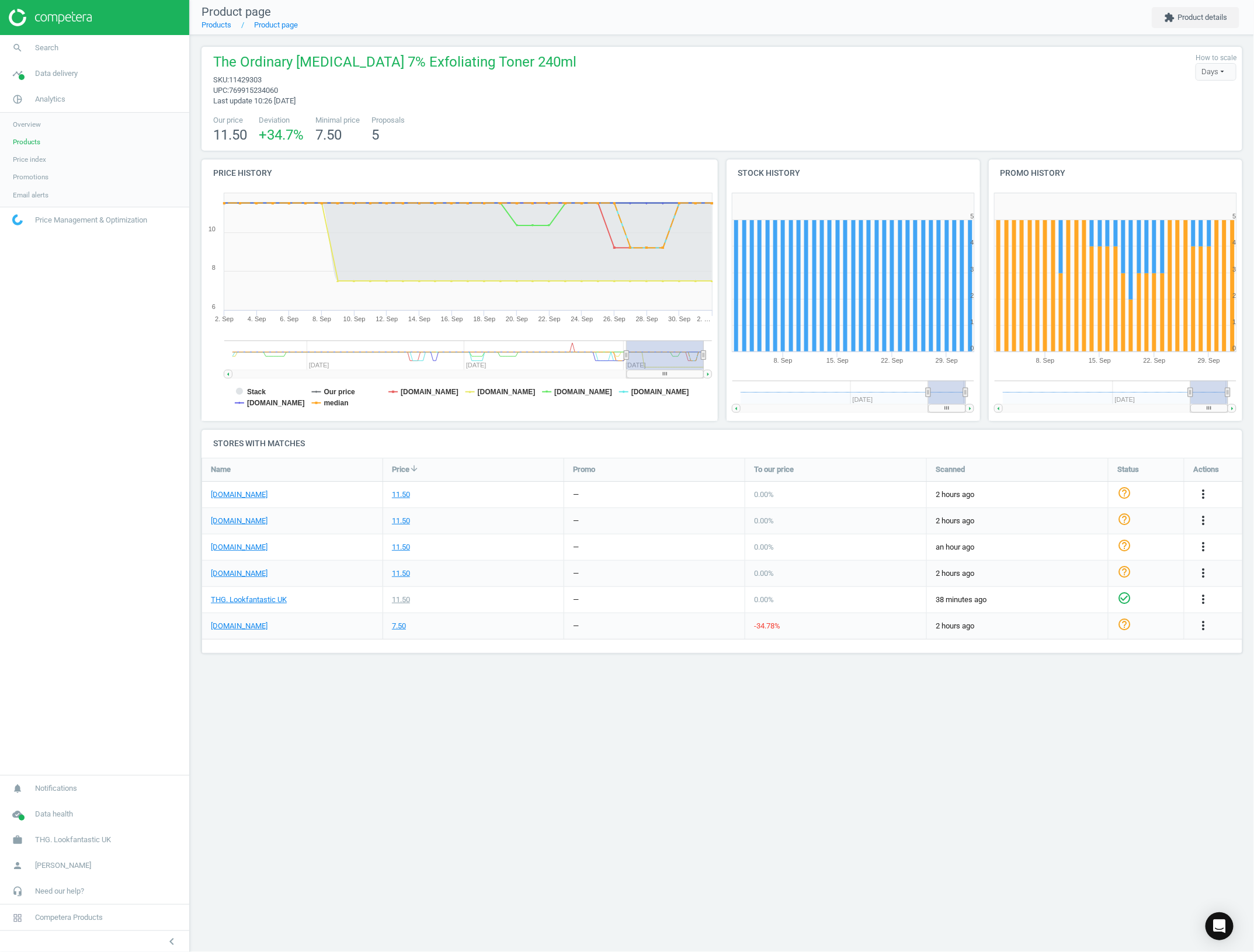
click at [840, 710] on div "Product page Products Product page extension Product details The Ordinary Glyco…" at bounding box center [722, 476] width 1064 height 952
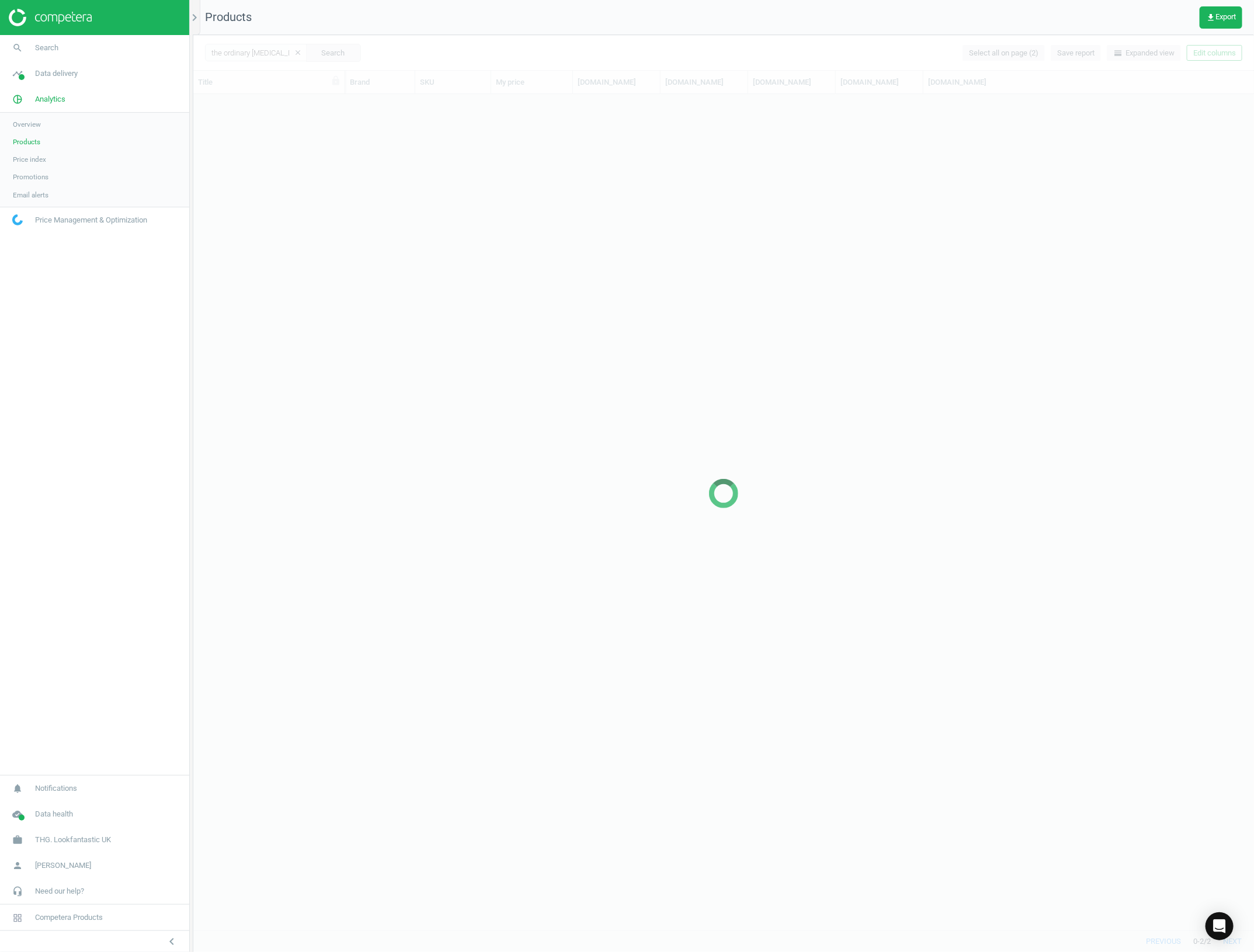
scroll to position [824, 1049]
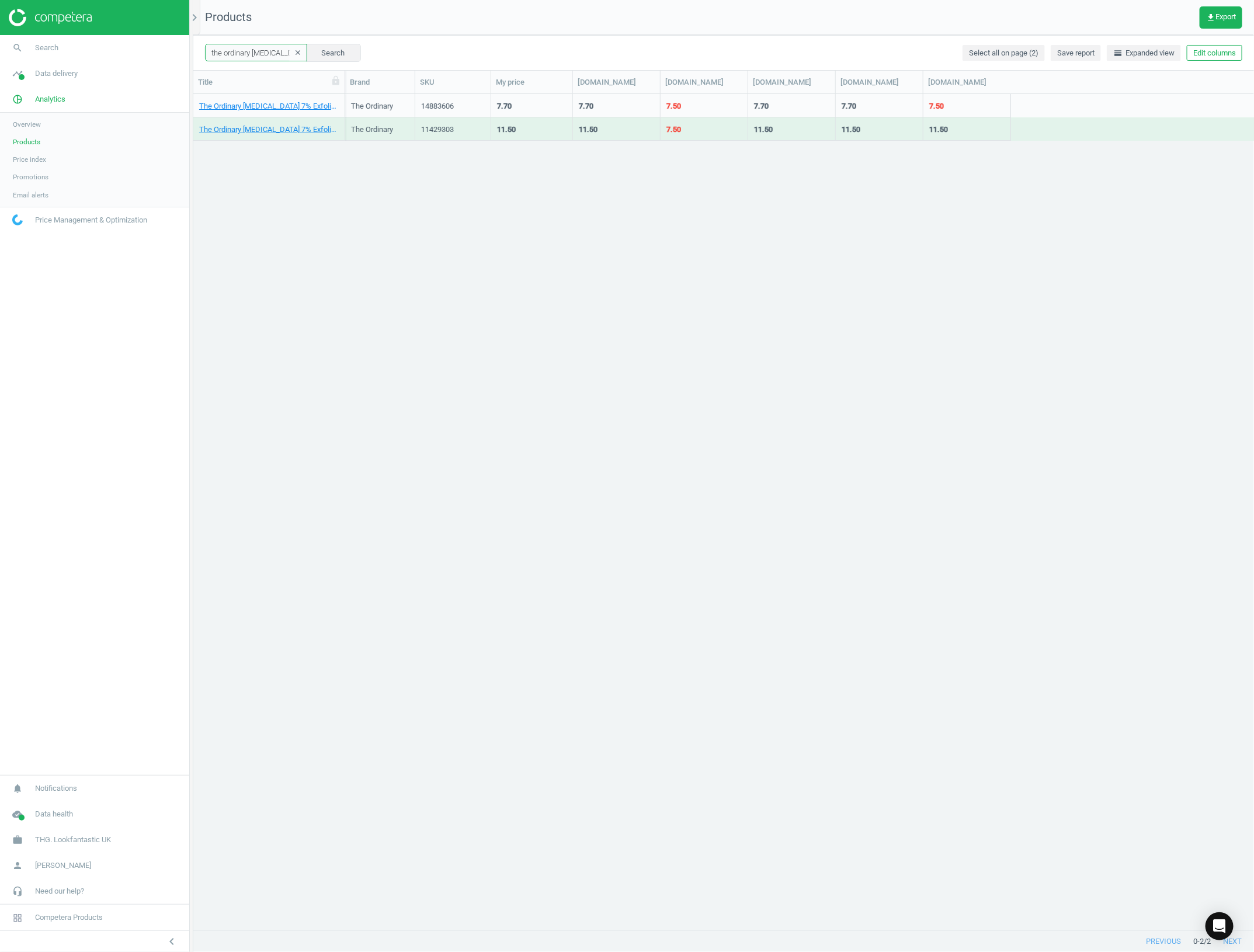
click at [264, 51] on input "the ordinary glycolic acid" at bounding box center [255, 52] width 102 height 17
paste input "12137728"
type input "12137728"
click at [313, 51] on button "Search" at bounding box center [333, 52] width 55 height 17
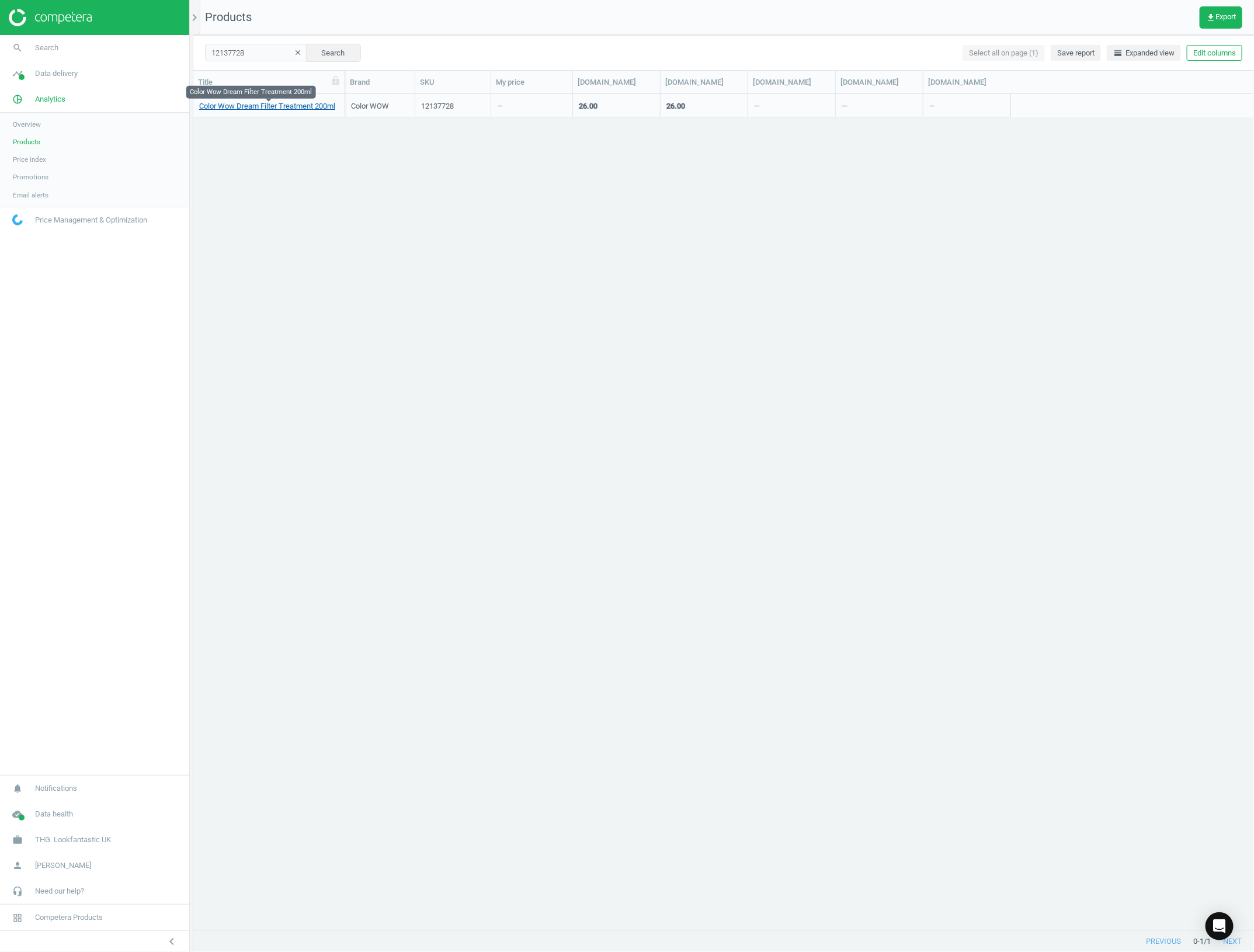
click at [288, 107] on link "Color Wow Dream Filter Treatment 200ml" at bounding box center [267, 106] width 136 height 10
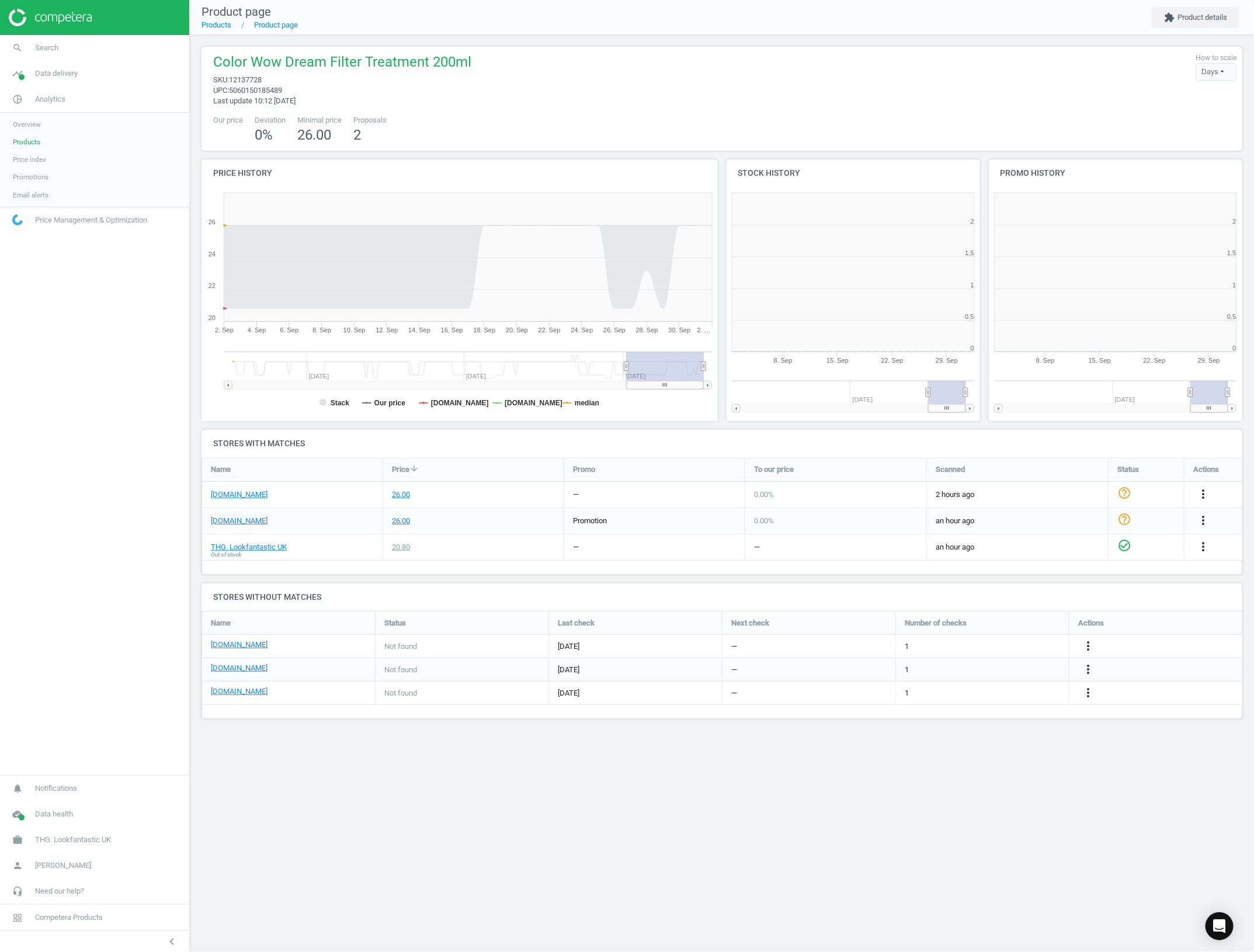
scroll to position [256, 276]
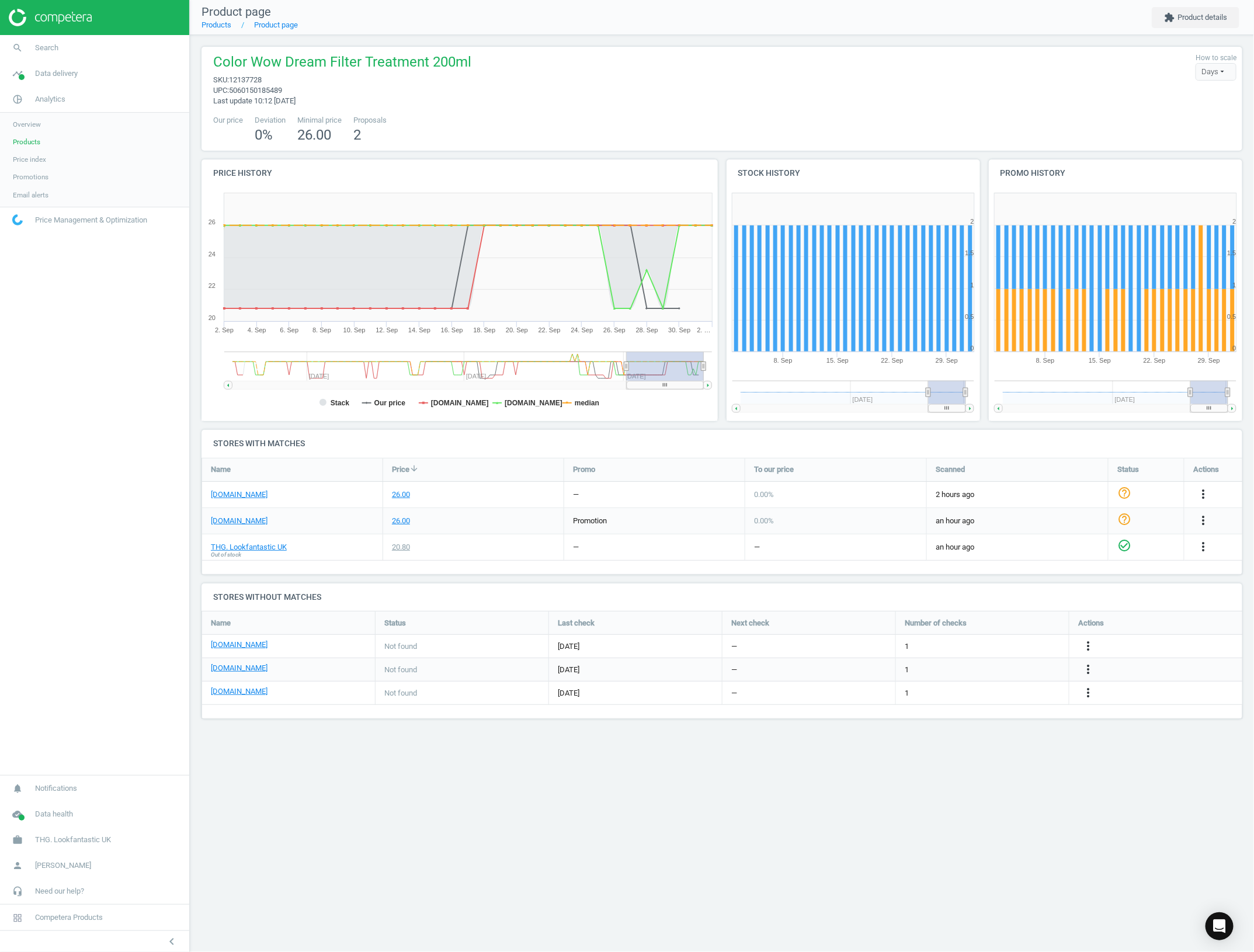
click at [287, 547] on div "THG. Lookfantastic UK Out of stock" at bounding box center [292, 547] width 180 height 26
click at [271, 550] on link "THG. Lookfantastic UK" at bounding box center [248, 547] width 76 height 10
